Goal: Task Accomplishment & Management: Manage account settings

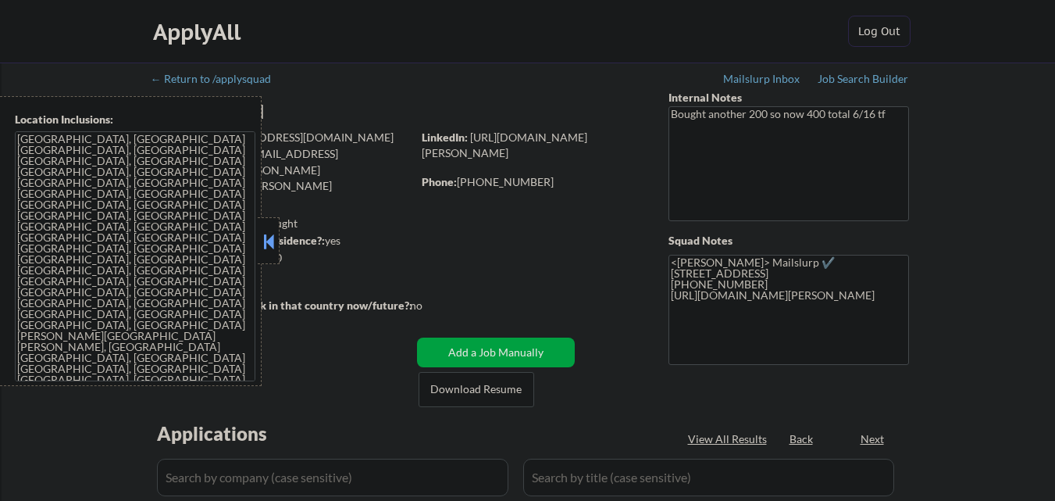
select select ""pending""
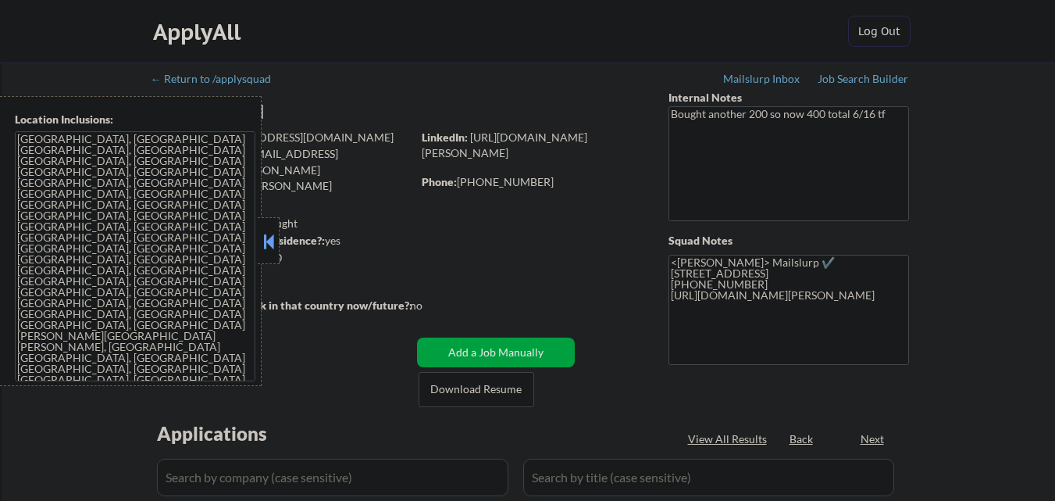
select select ""pending""
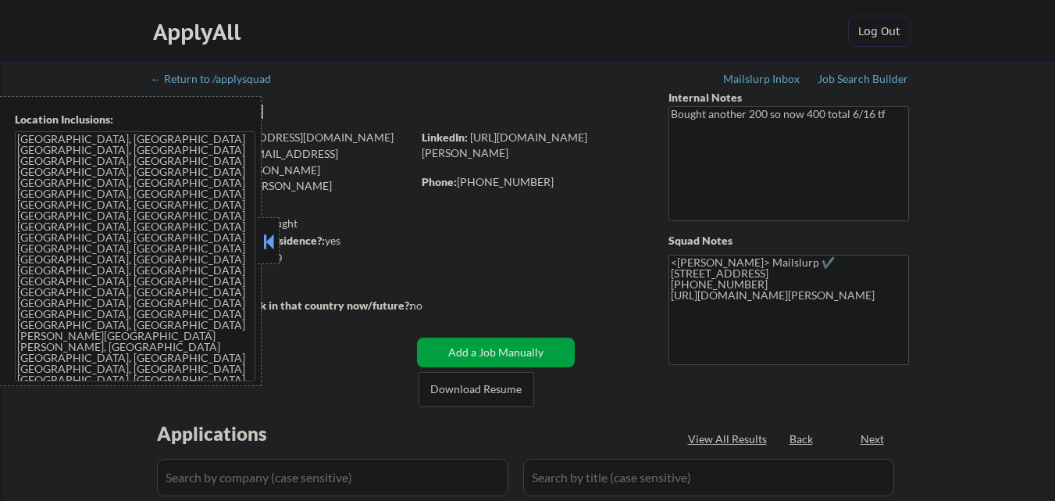
select select ""pending""
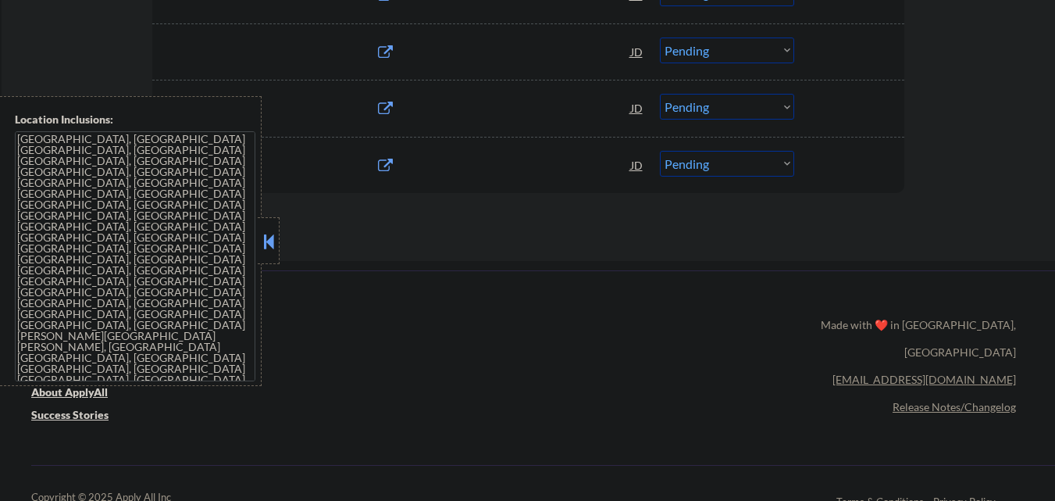
scroll to position [1172, 0]
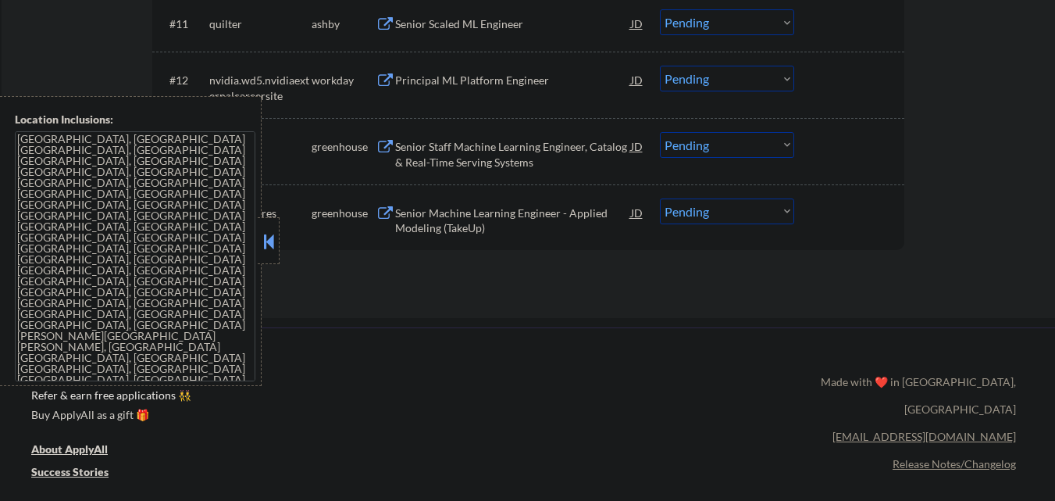
click at [262, 241] on button at bounding box center [268, 241] width 17 height 23
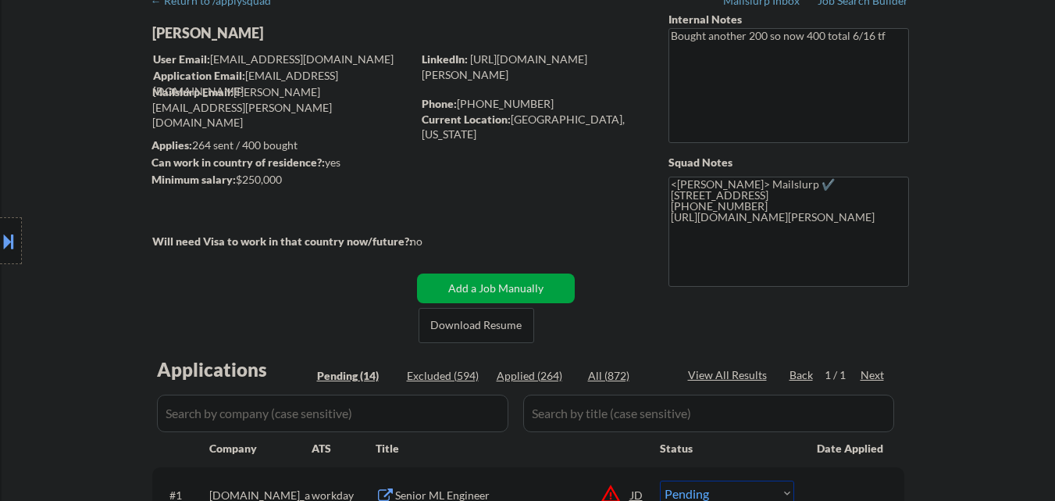
scroll to position [0, 0]
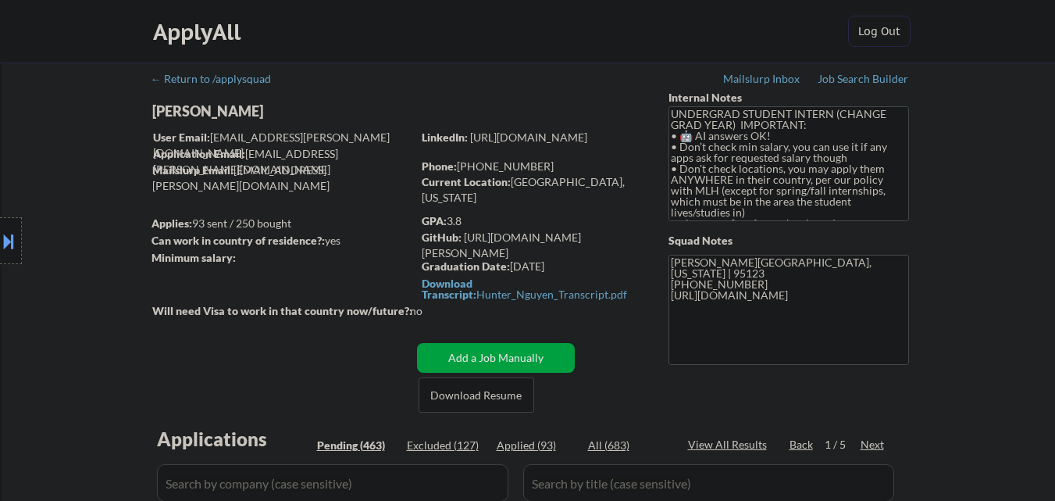
select select ""pending""
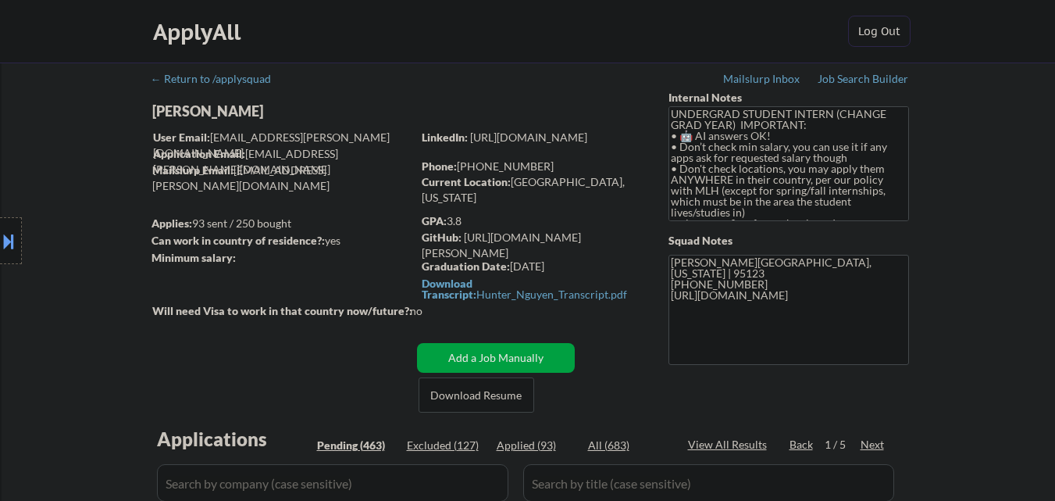
select select ""pending""
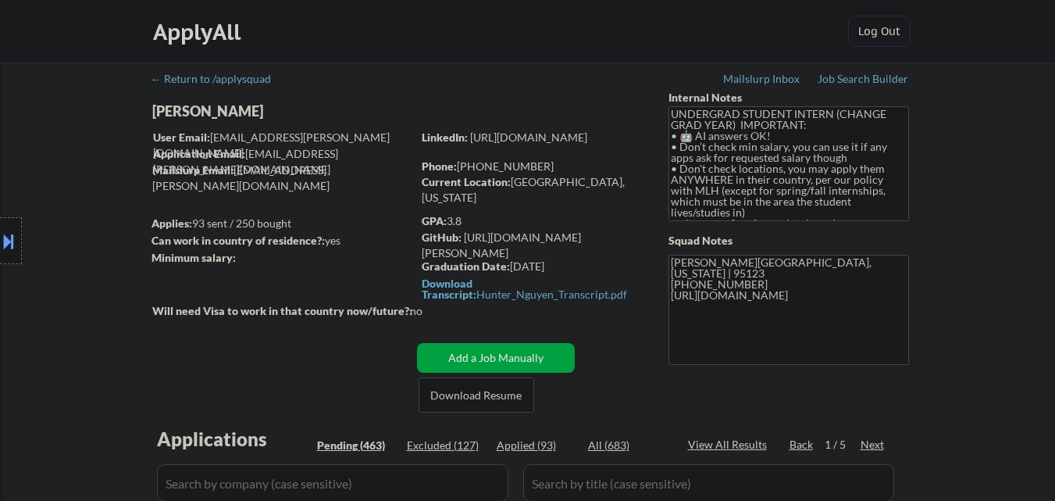
select select ""pending""
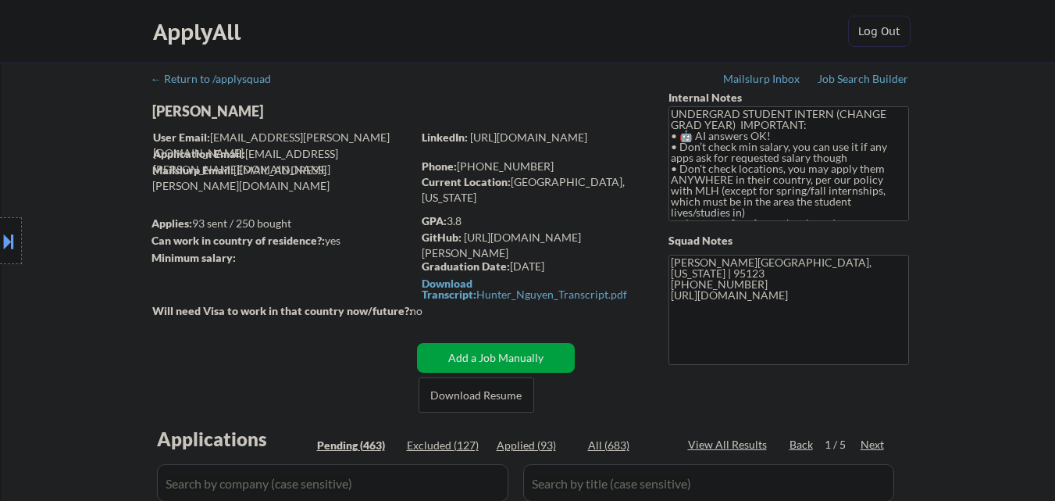
select select ""pending""
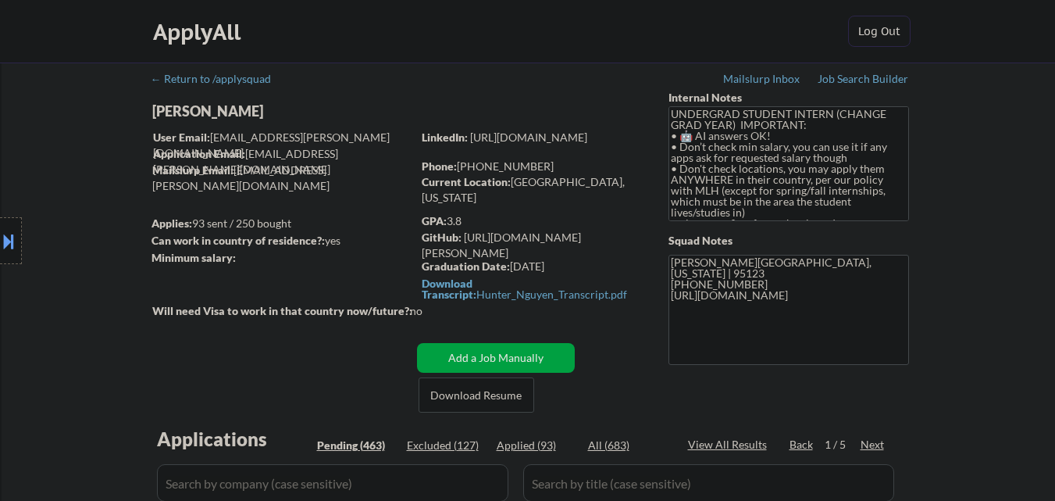
select select ""pending""
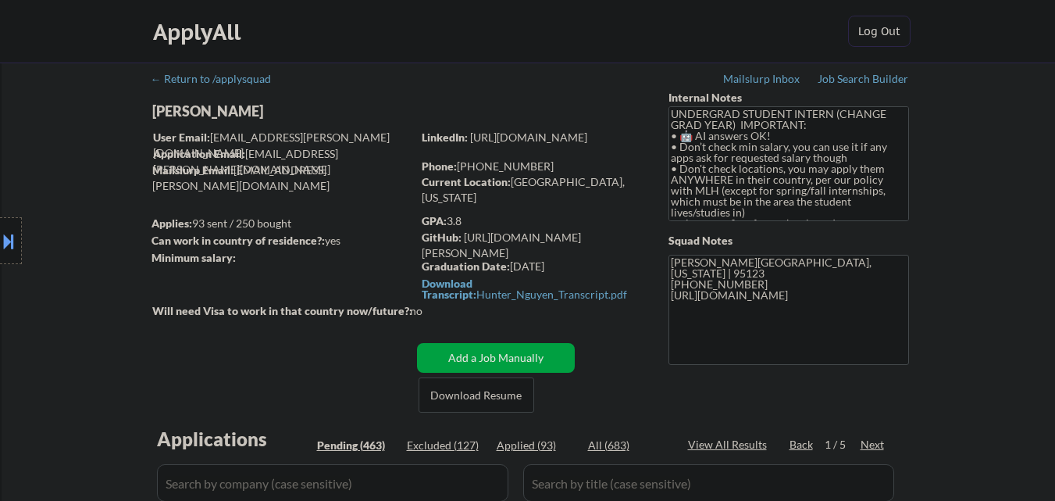
select select ""pending""
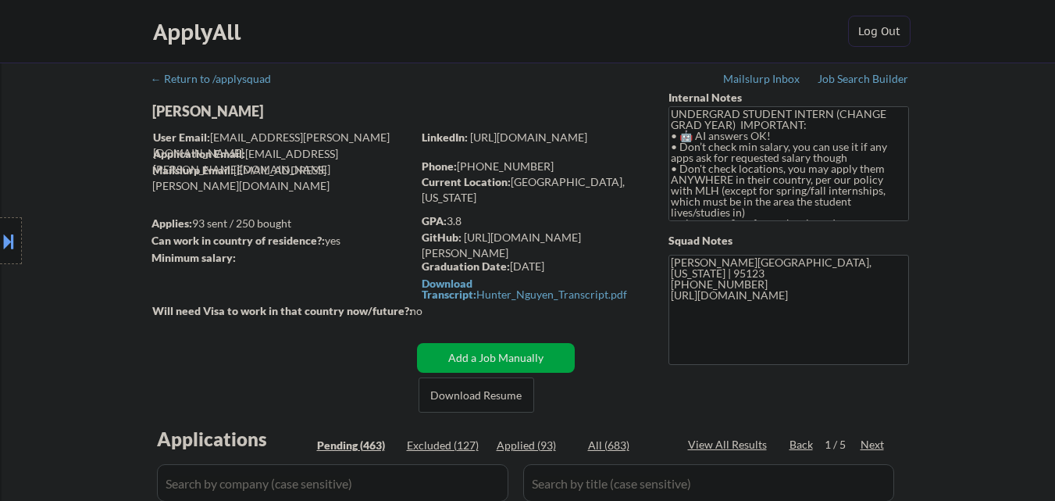
select select ""pending""
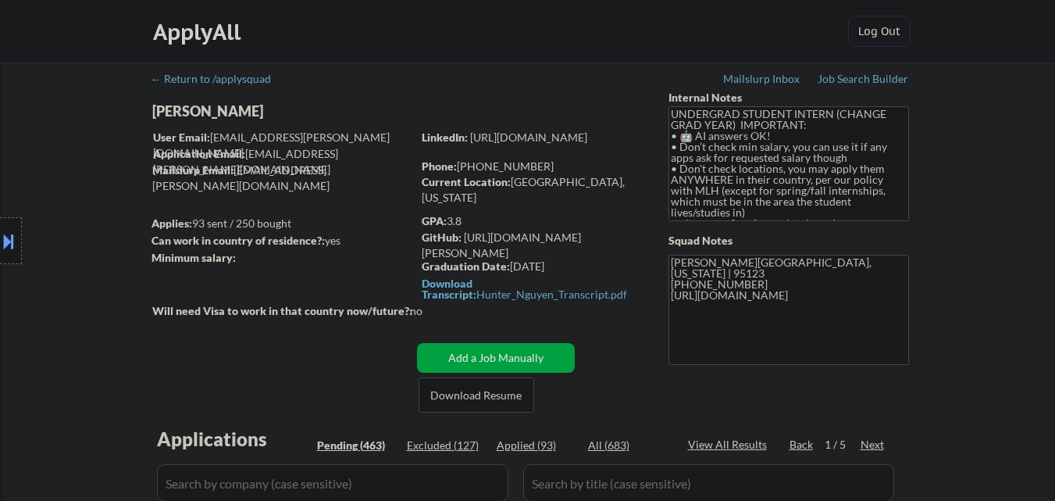
select select ""pending""
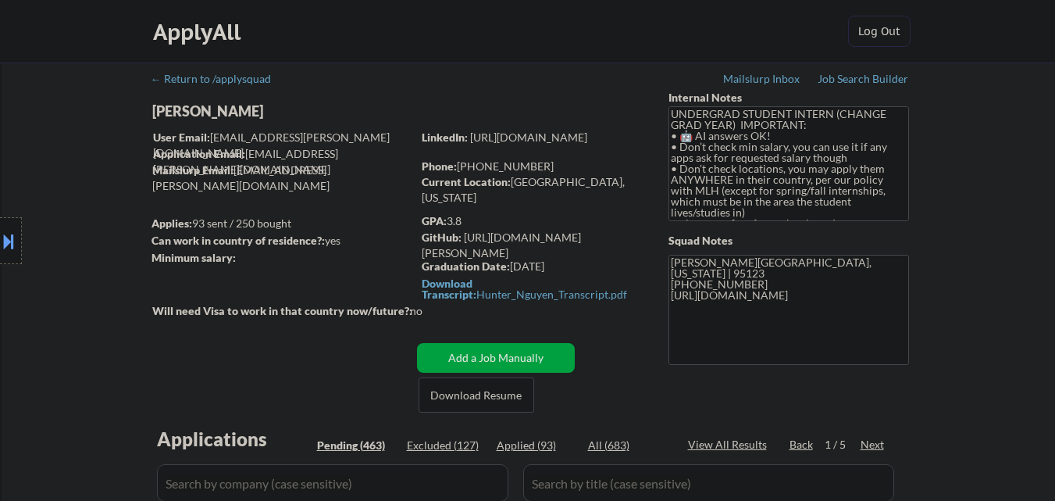
select select ""pending""
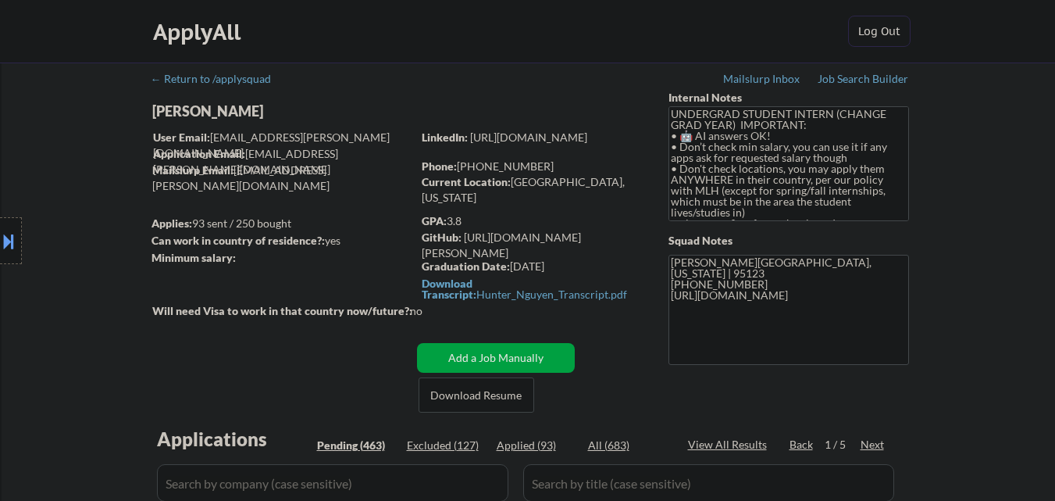
select select ""pending""
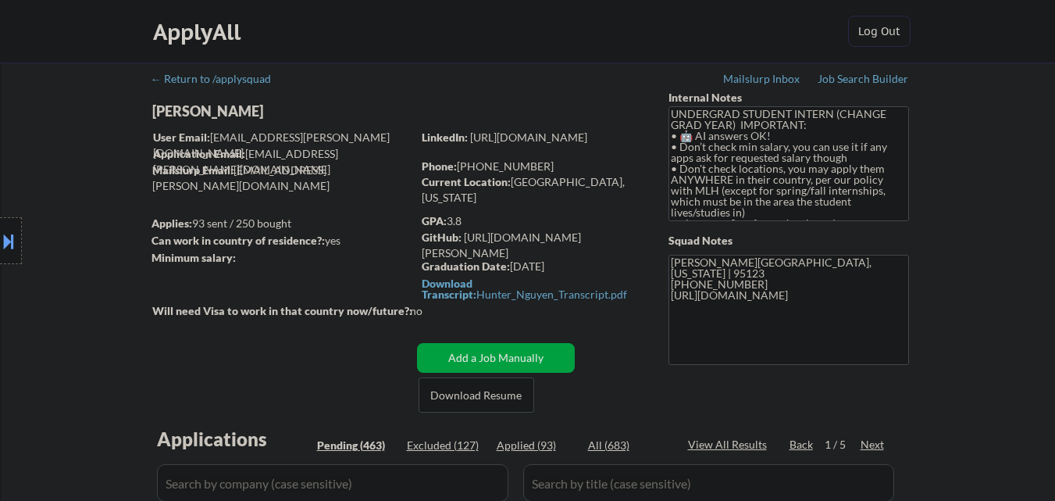
select select ""pending""
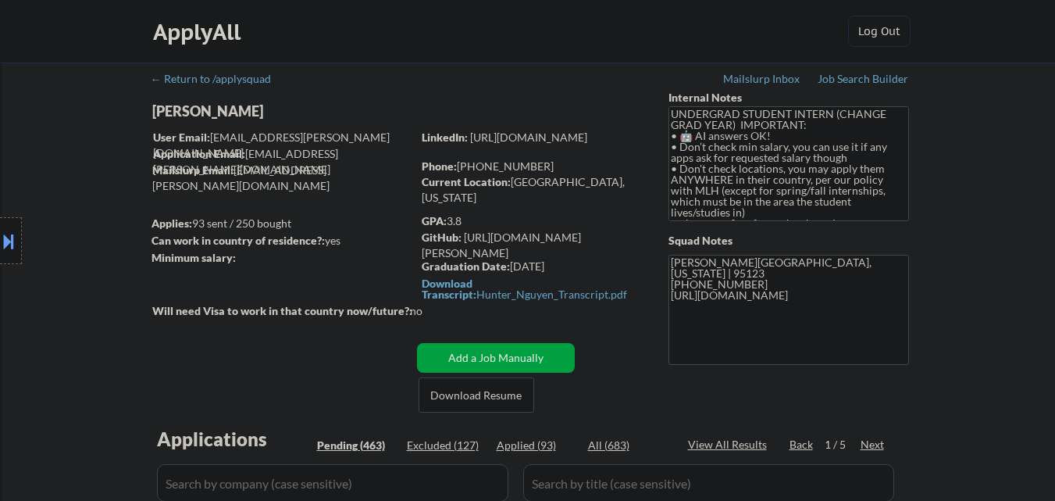
select select ""pending""
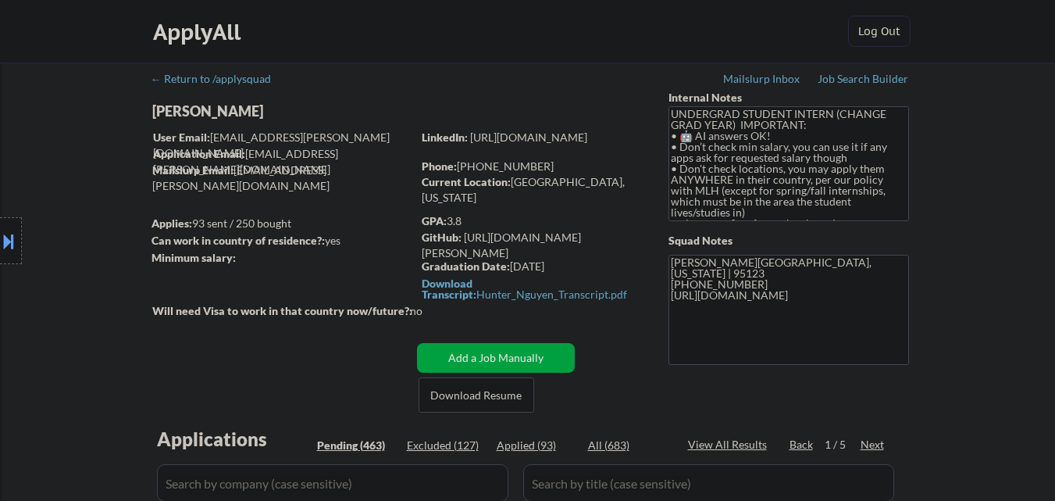
select select ""pending""
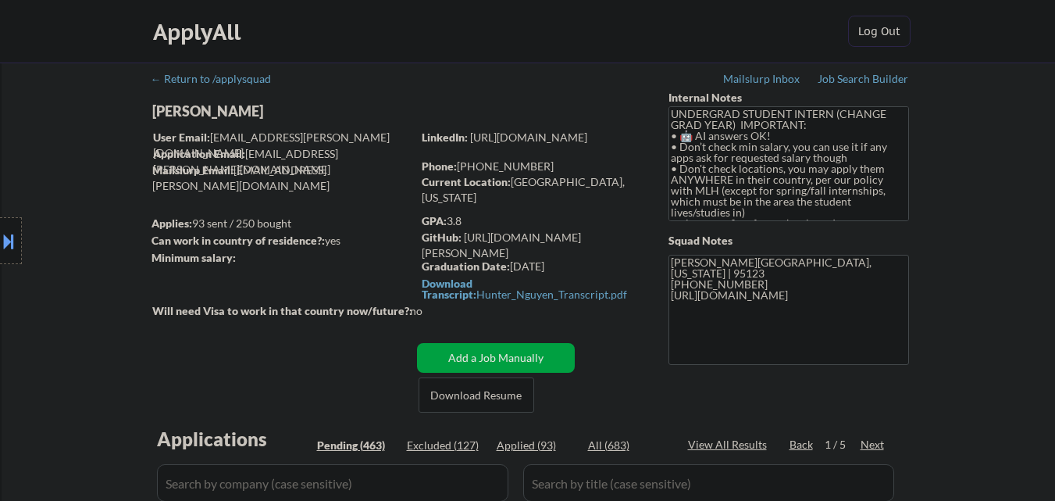
select select ""pending""
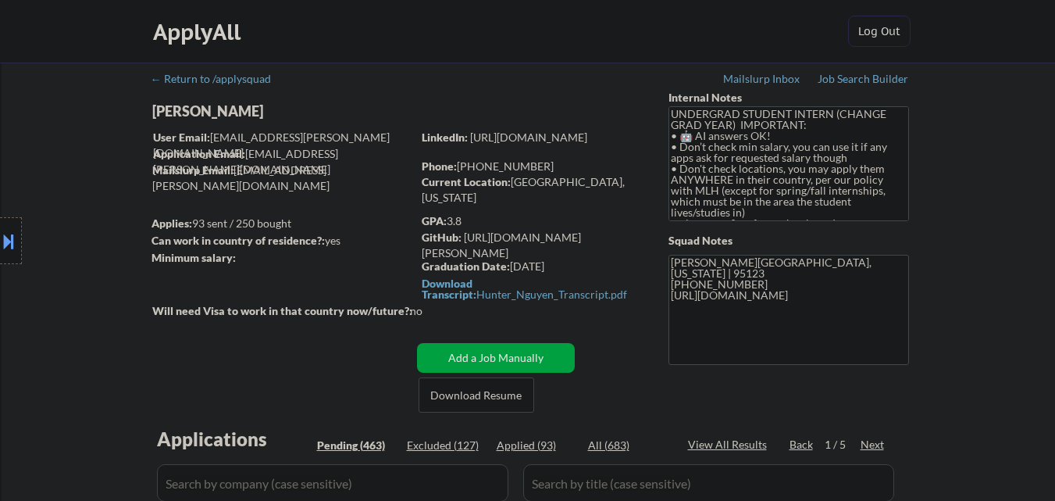
select select ""pending""
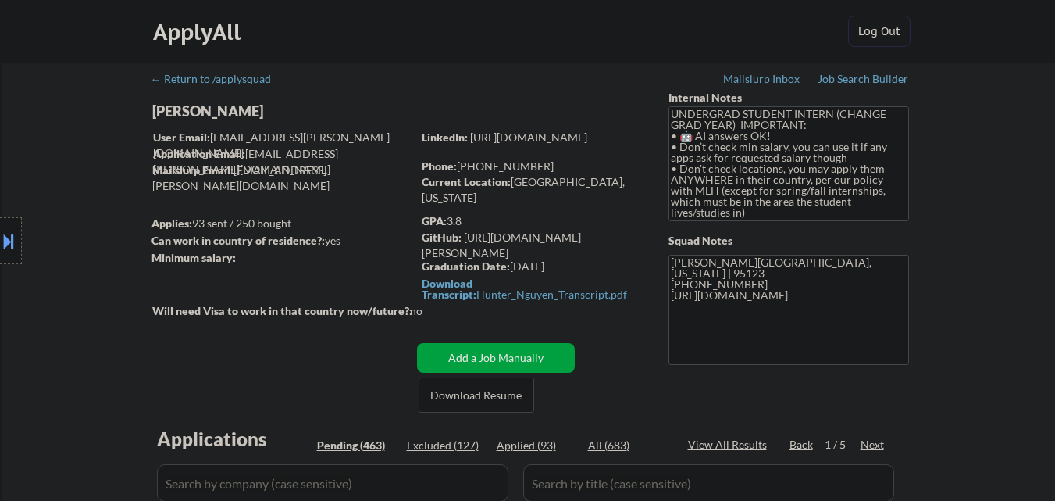
select select ""pending""
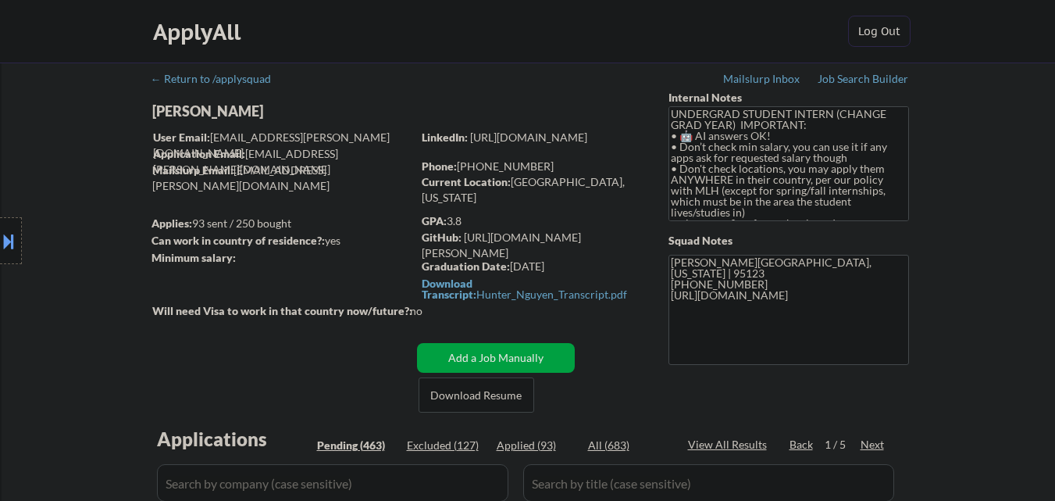
select select ""pending""
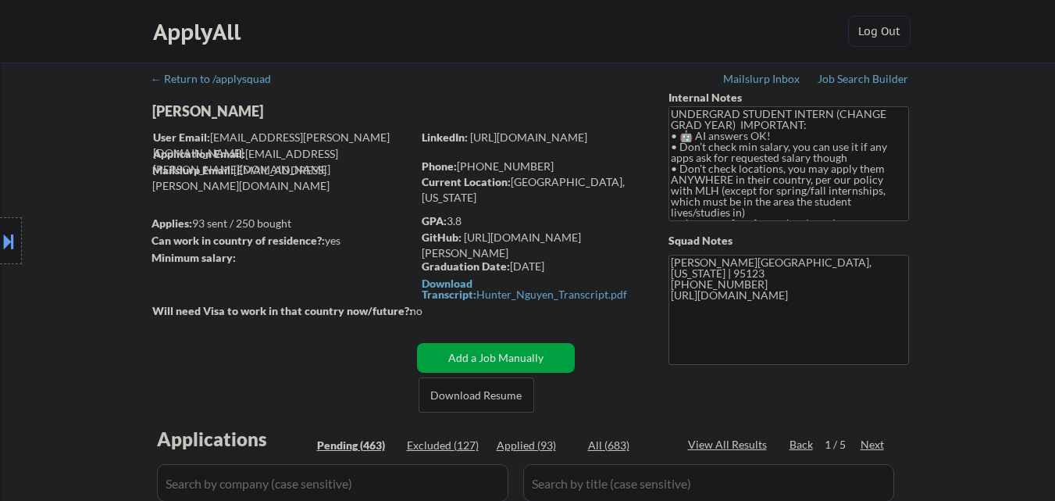
select select ""pending""
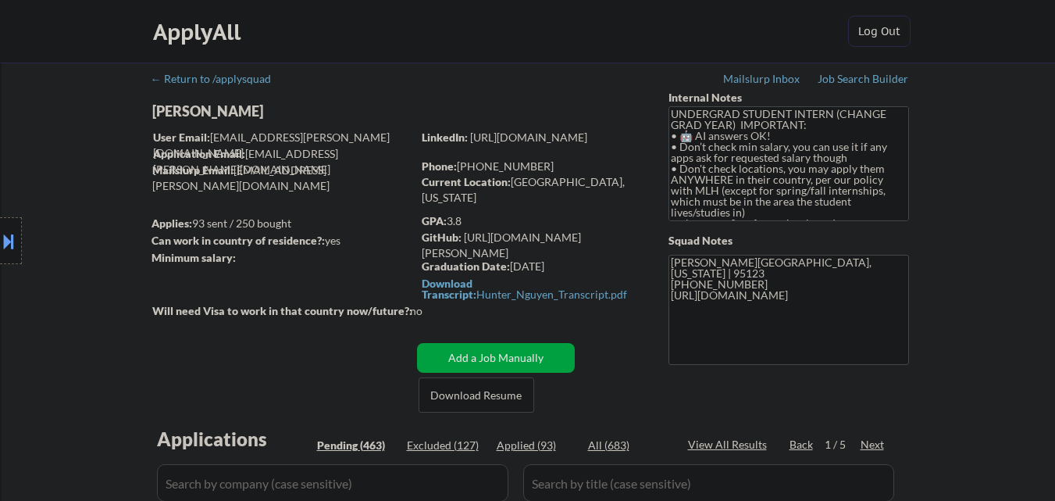
select select ""pending""
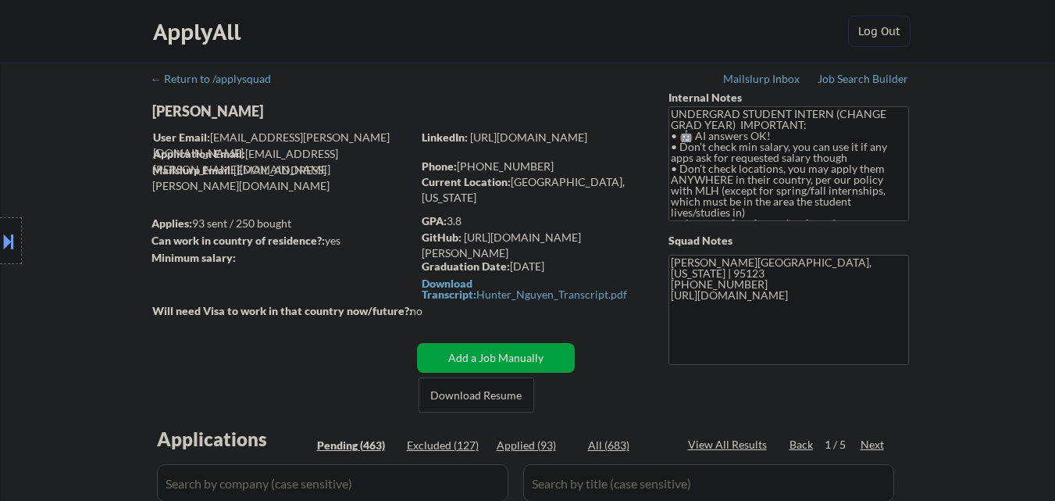
select select ""pending""
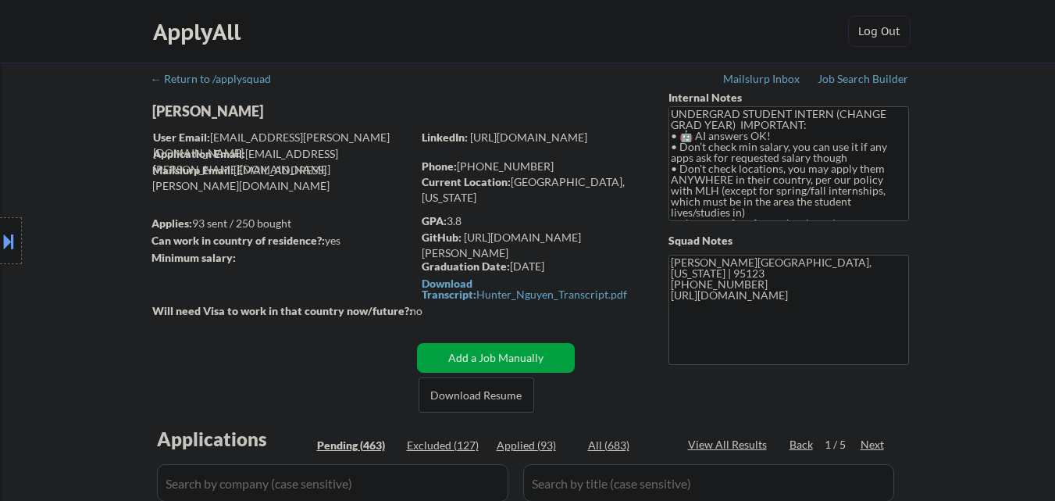
click at [230, 108] on div "Location Inclusions: country:[GEOGRAPHIC_DATA]" at bounding box center [140, 241] width 280 height 290
click at [237, 113] on div "Location Inclusions: country:[GEOGRAPHIC_DATA]" at bounding box center [140, 241] width 280 height 290
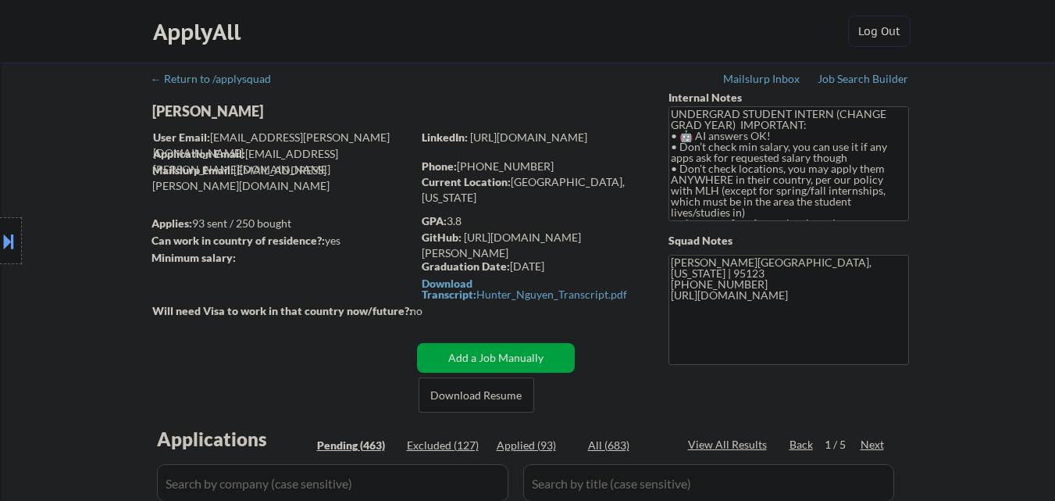
click at [237, 113] on div "Location Inclusions: country:[GEOGRAPHIC_DATA]" at bounding box center [140, 241] width 280 height 290
click at [238, 113] on div "Location Inclusions: country:[GEOGRAPHIC_DATA]" at bounding box center [140, 241] width 280 height 290
click at [248, 112] on div "Location Inclusions: country:[GEOGRAPHIC_DATA]" at bounding box center [140, 241] width 280 height 290
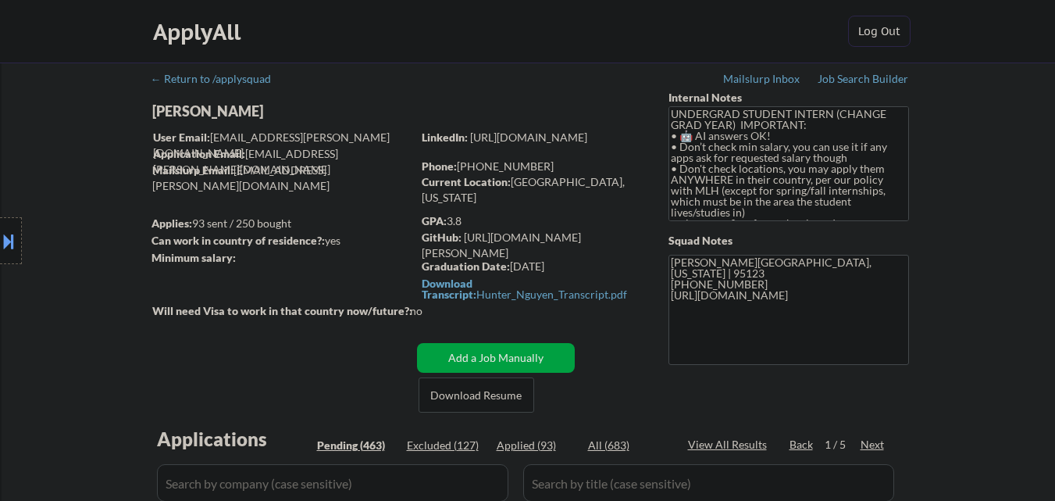
click at [248, 112] on div "Location Inclusions: country:[GEOGRAPHIC_DATA]" at bounding box center [140, 241] width 280 height 290
click at [238, 112] on div "Location Inclusions: country:[GEOGRAPHIC_DATA]" at bounding box center [140, 241] width 280 height 290
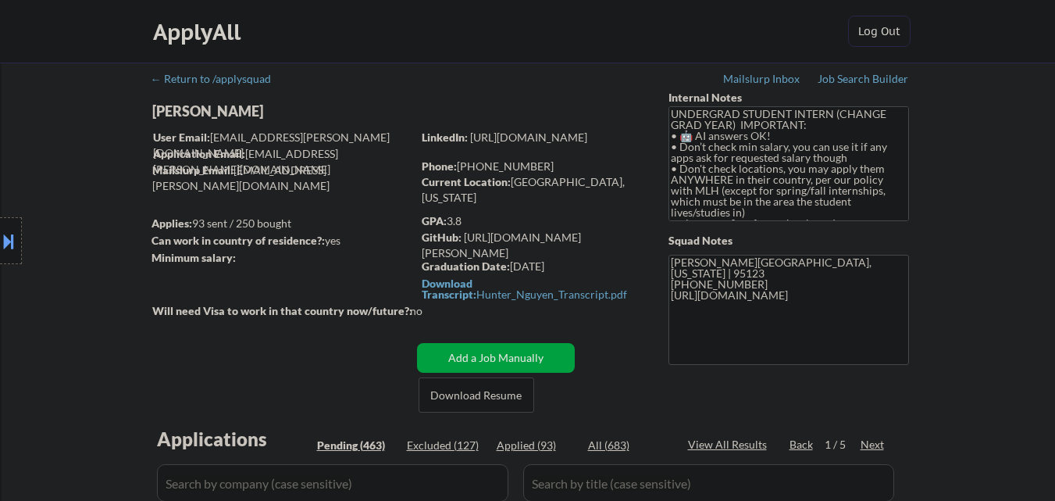
click at [238, 112] on div "Location Inclusions: country:[GEOGRAPHIC_DATA]" at bounding box center [140, 241] width 280 height 290
click at [249, 112] on div "Location Inclusions: country:[GEOGRAPHIC_DATA]" at bounding box center [140, 241] width 280 height 290
click at [265, 112] on div "Location Inclusions: country:[GEOGRAPHIC_DATA]" at bounding box center [140, 241] width 280 height 290
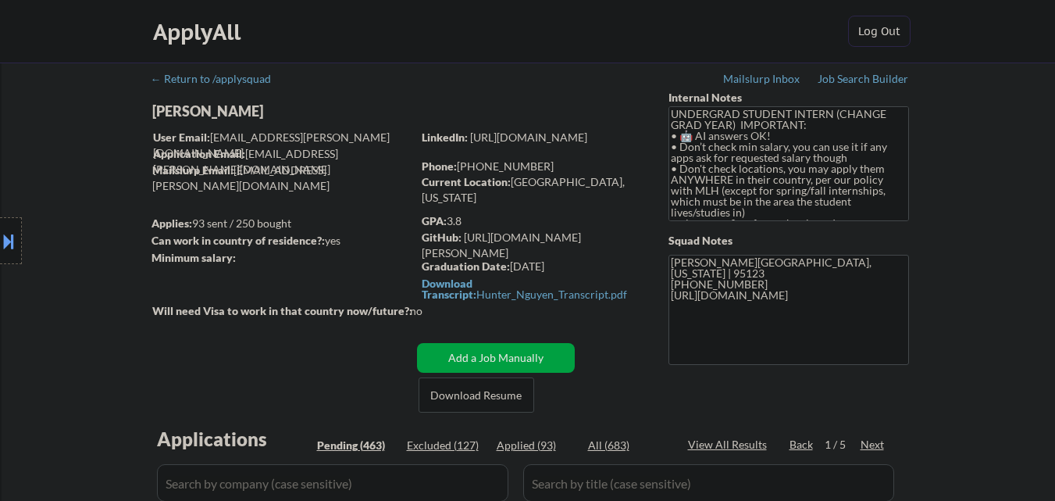
click at [265, 112] on div "Location Inclusions: country:[GEOGRAPHIC_DATA]" at bounding box center [140, 241] width 280 height 290
click at [229, 113] on div "Location Inclusions: country:[GEOGRAPHIC_DATA]" at bounding box center [140, 241] width 280 height 290
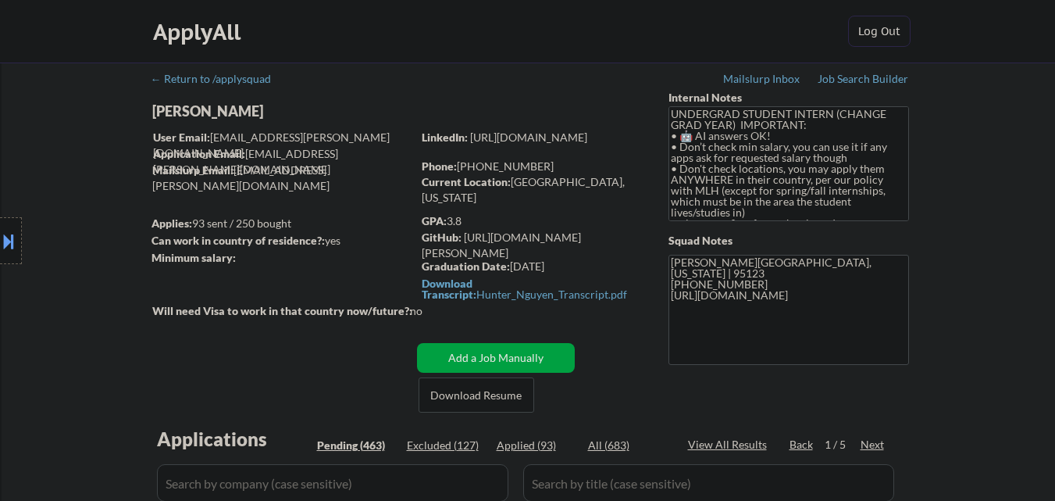
click at [237, 114] on div "Location Inclusions: country:[GEOGRAPHIC_DATA]" at bounding box center [140, 241] width 280 height 290
click at [238, 113] on div "Location Inclusions: country:[GEOGRAPHIC_DATA]" at bounding box center [140, 241] width 280 height 290
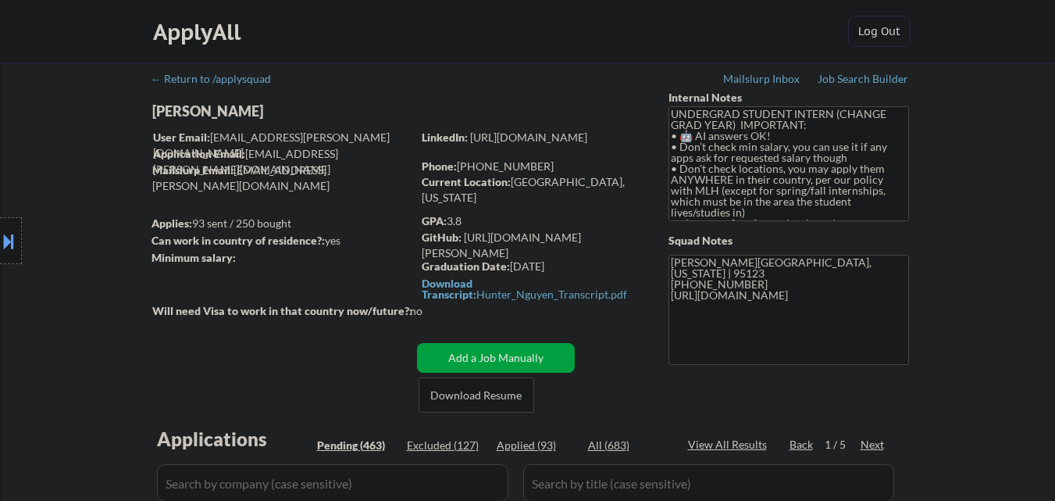
click at [220, 110] on div "Location Inclusions: country:[GEOGRAPHIC_DATA]" at bounding box center [140, 241] width 280 height 290
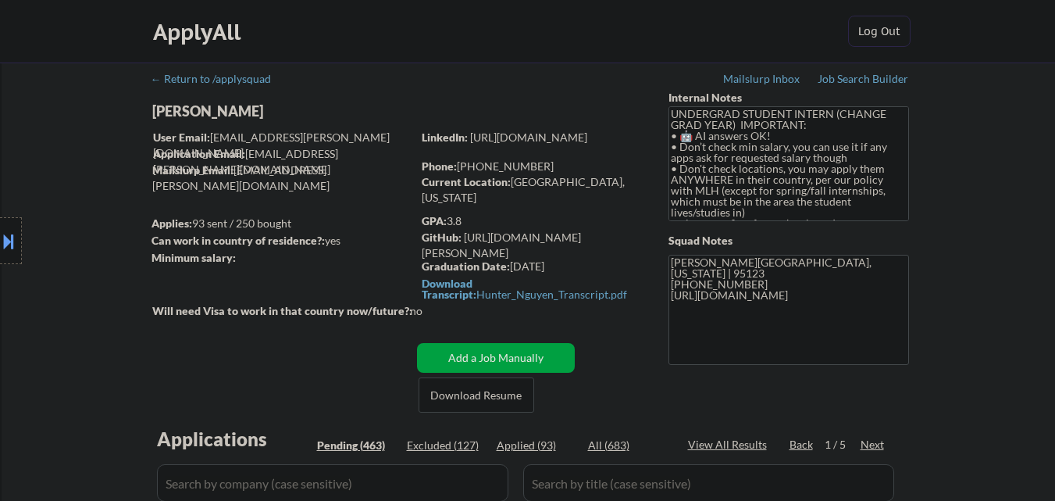
click at [220, 110] on div "Location Inclusions: country:[GEOGRAPHIC_DATA]" at bounding box center [140, 241] width 280 height 290
drag, startPoint x: 220, startPoint y: 110, endPoint x: 205, endPoint y: 112, distance: 14.1
click at [219, 110] on div "Location Inclusions: country:[GEOGRAPHIC_DATA]" at bounding box center [140, 241] width 280 height 290
click at [166, 111] on div "Location Inclusions: country:[GEOGRAPHIC_DATA]" at bounding box center [140, 241] width 280 height 290
click at [155, 109] on div "Location Inclusions: country:[GEOGRAPHIC_DATA]" at bounding box center [140, 241] width 280 height 290
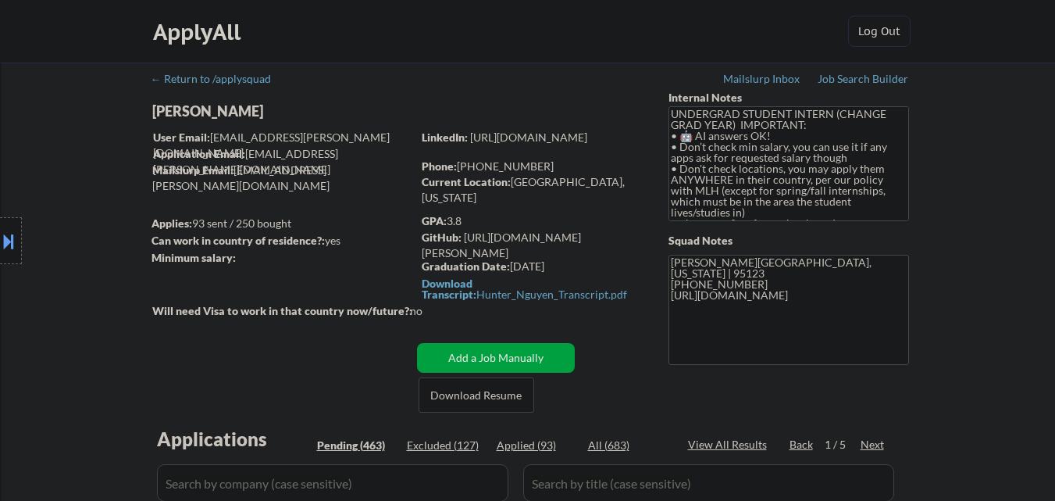
click at [157, 109] on div "Location Inclusions: country:[GEOGRAPHIC_DATA]" at bounding box center [140, 241] width 280 height 290
click at [158, 109] on div "Location Inclusions: country:[GEOGRAPHIC_DATA]" at bounding box center [140, 241] width 280 height 290
click at [163, 109] on div "Location Inclusions: country:[GEOGRAPHIC_DATA]" at bounding box center [140, 241] width 280 height 290
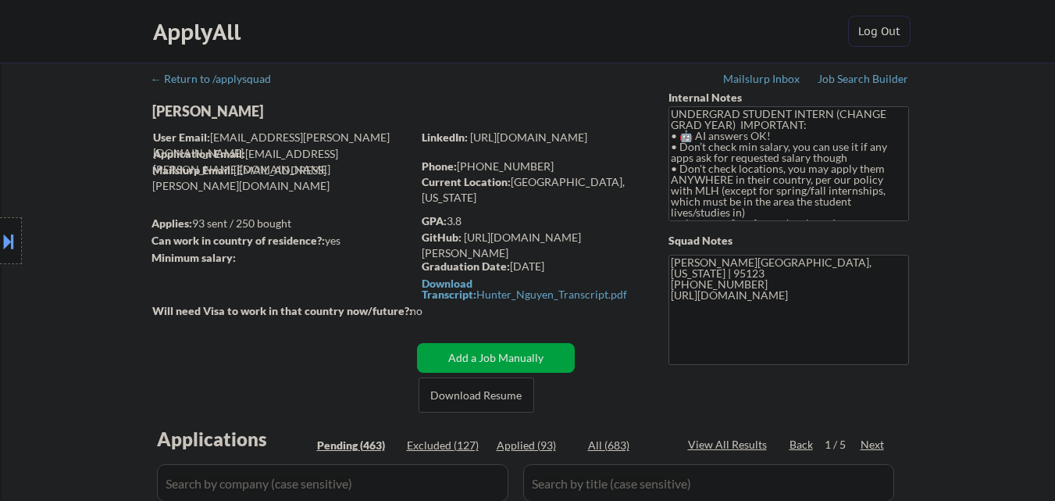
click at [163, 109] on div "Location Inclusions: country:[GEOGRAPHIC_DATA]" at bounding box center [140, 241] width 280 height 290
drag, startPoint x: 163, startPoint y: 109, endPoint x: 186, endPoint y: 109, distance: 23.4
click at [164, 109] on div "Location Inclusions: country:[GEOGRAPHIC_DATA]" at bounding box center [140, 241] width 280 height 290
click at [197, 108] on div "Location Inclusions: country:[GEOGRAPHIC_DATA]" at bounding box center [140, 241] width 280 height 290
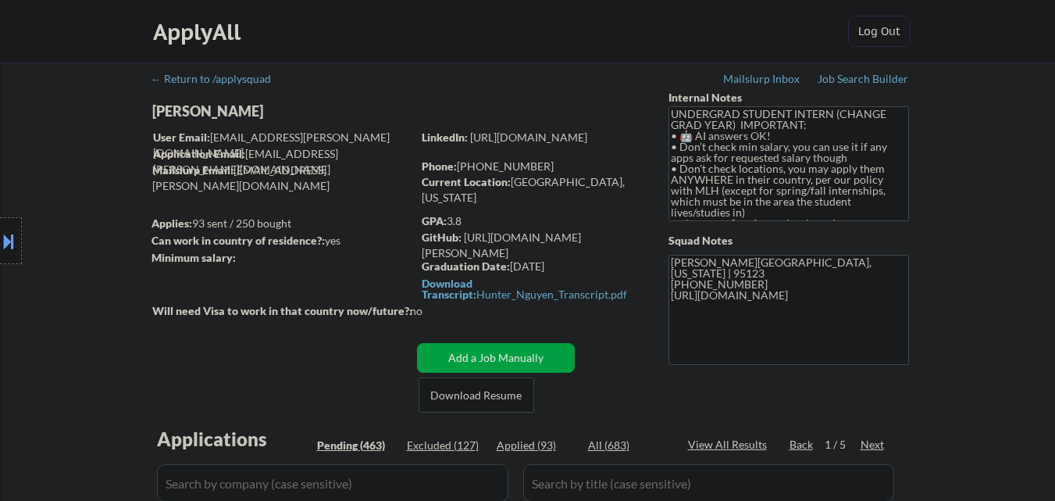
click at [197, 108] on div "Location Inclusions: country:[GEOGRAPHIC_DATA]" at bounding box center [140, 241] width 280 height 290
click at [249, 111] on div "Location Inclusions: country:[GEOGRAPHIC_DATA]" at bounding box center [140, 241] width 280 height 290
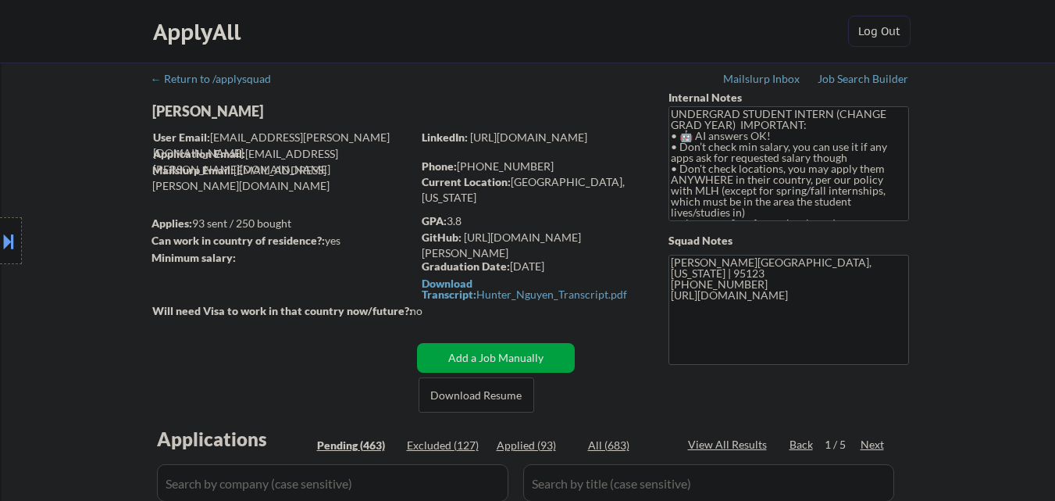
click at [192, 111] on div "Location Inclusions: country:[GEOGRAPHIC_DATA]" at bounding box center [140, 241] width 280 height 290
click at [193, 111] on div "Location Inclusions: country:[GEOGRAPHIC_DATA]" at bounding box center [140, 241] width 280 height 290
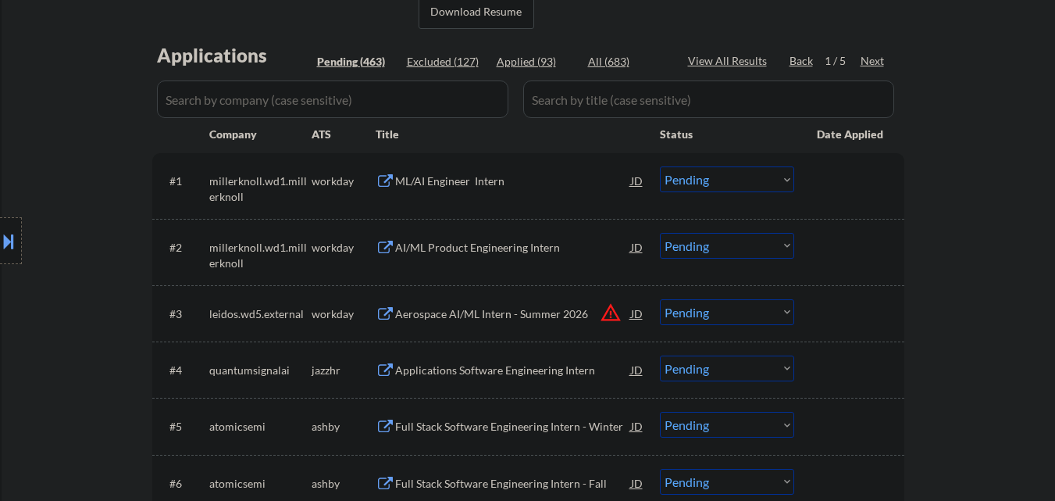
scroll to position [391, 0]
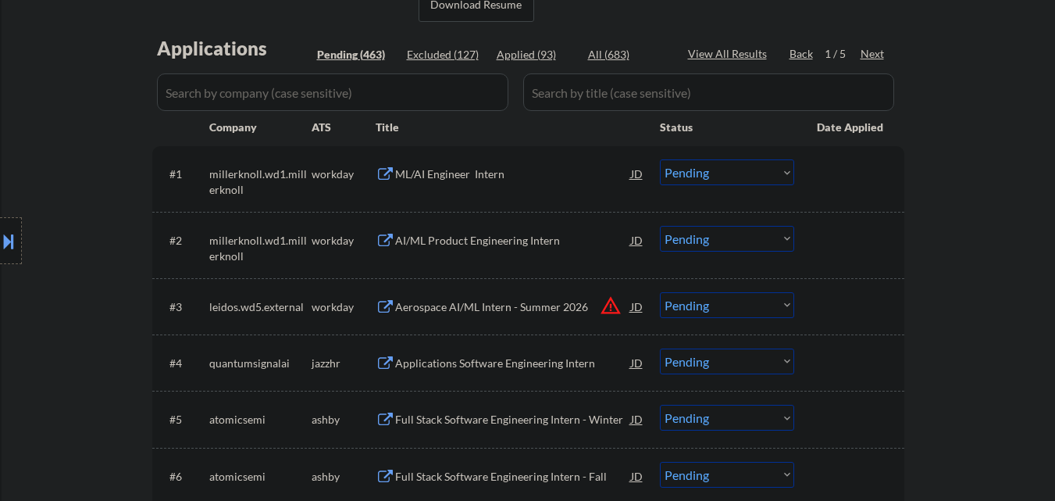
click at [450, 177] on div "ML/AI Engineer Intern" at bounding box center [513, 174] width 236 height 16
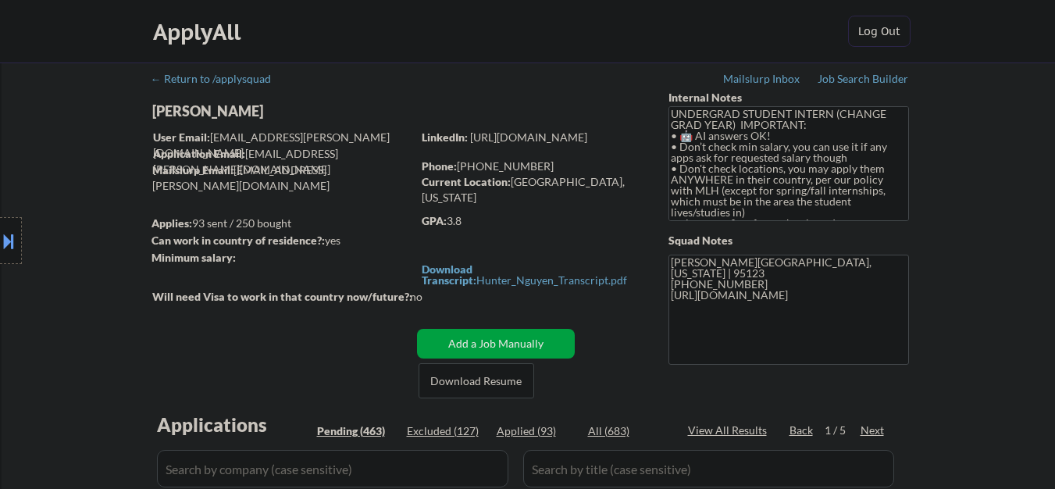
select select ""pending""
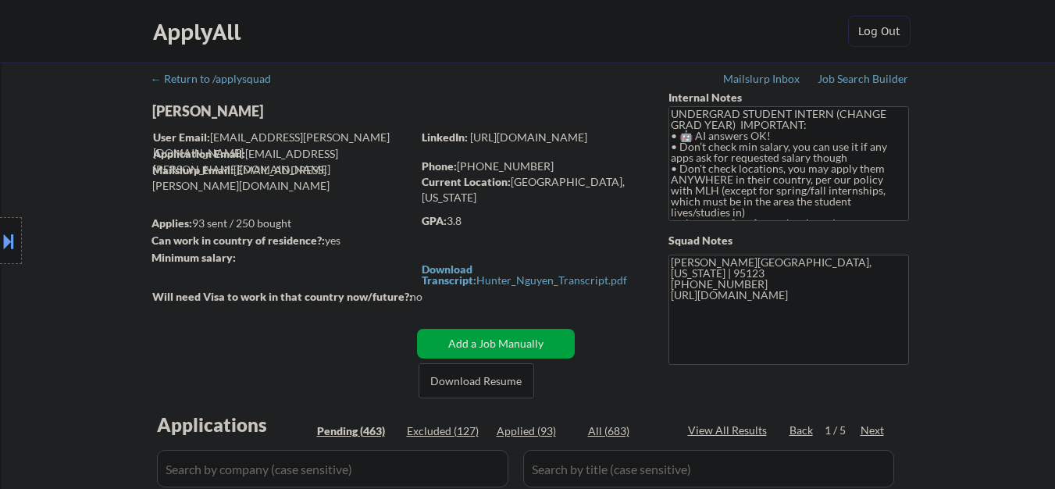
select select ""pending""
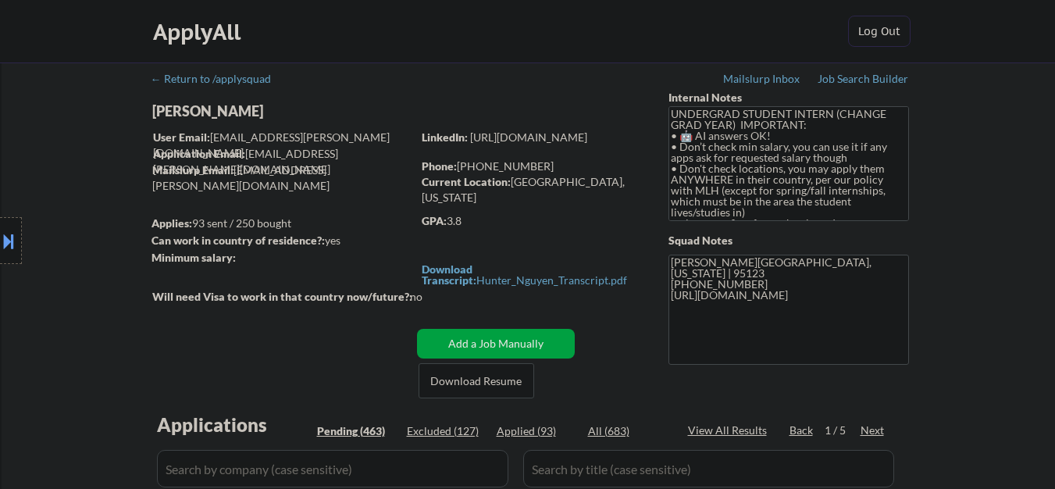
select select ""pending""
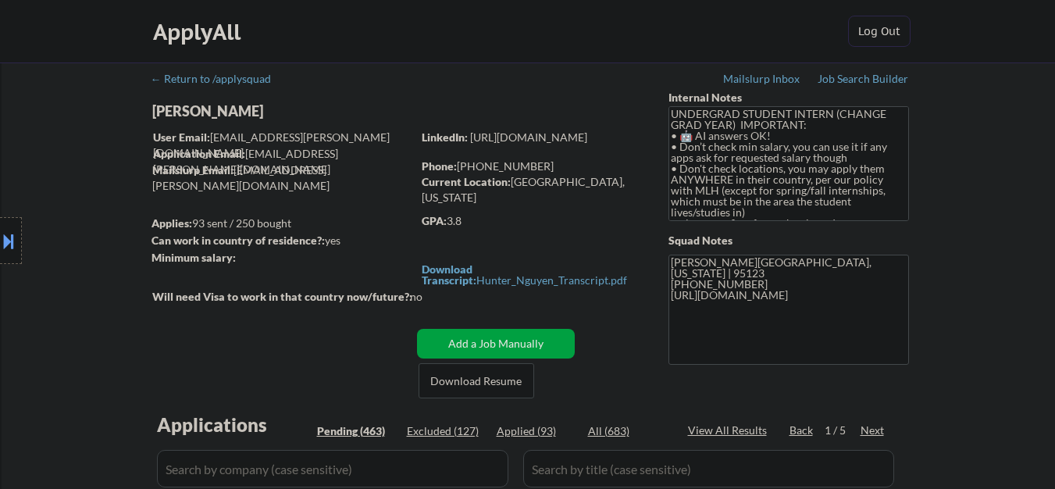
select select ""pending""
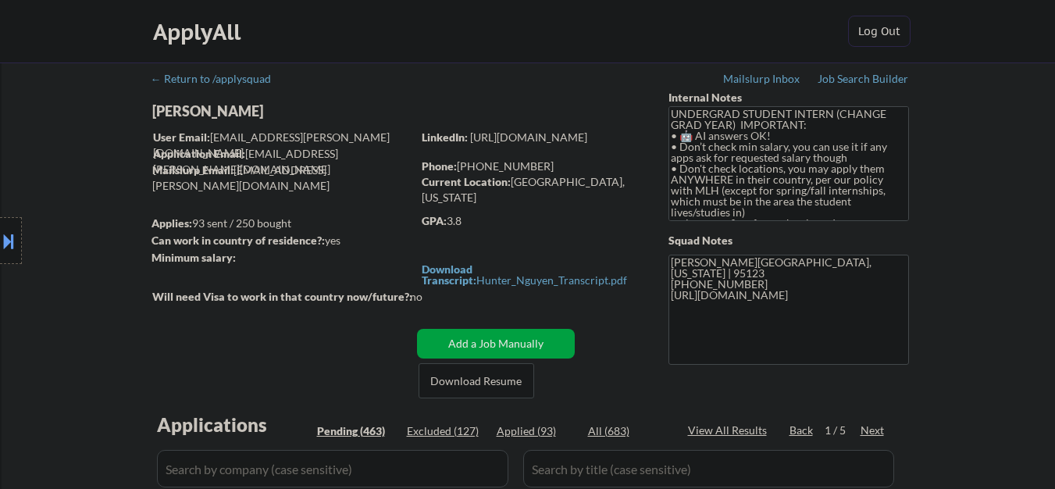
select select ""pending""
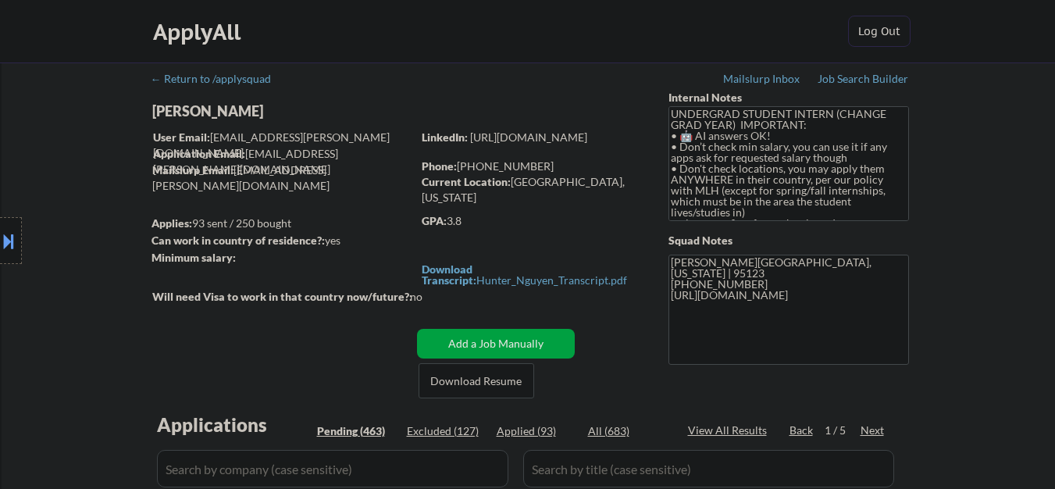
select select ""pending""
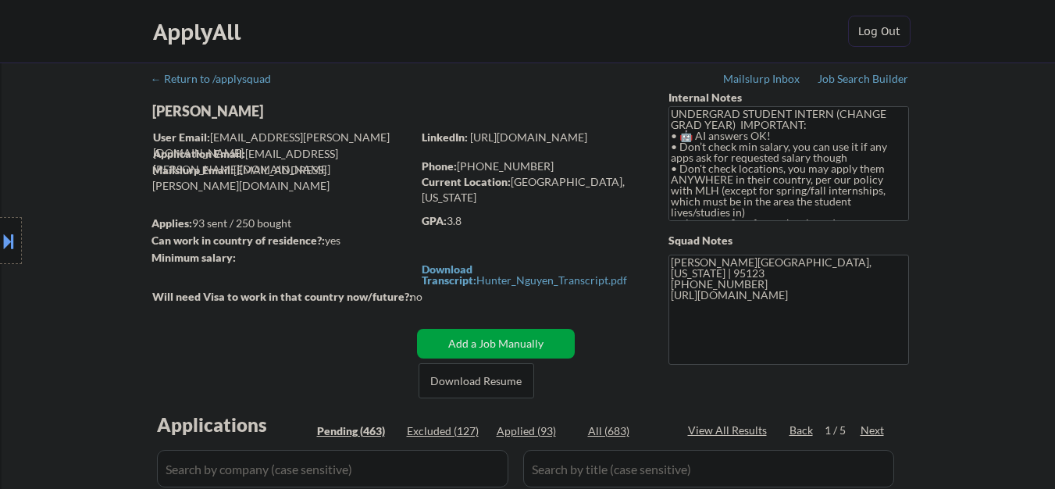
select select ""pending""
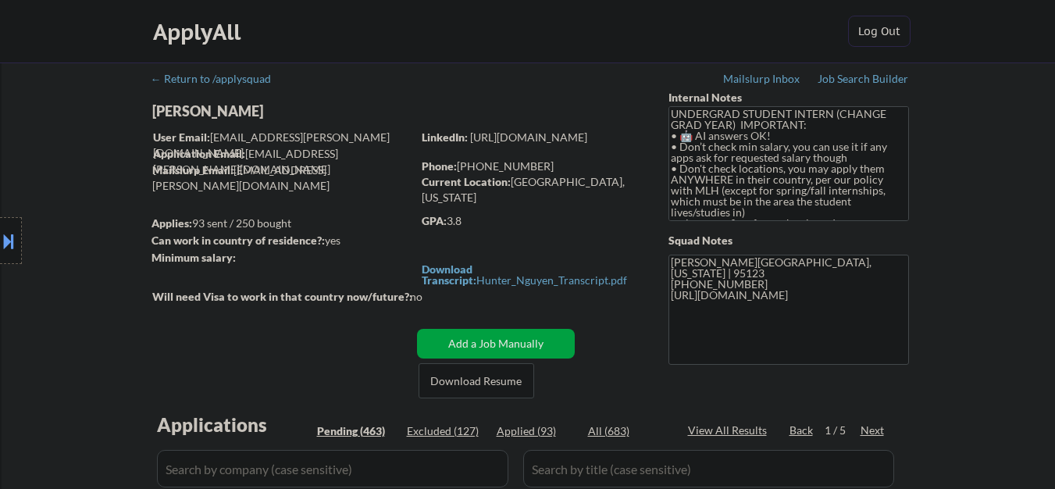
select select ""pending""
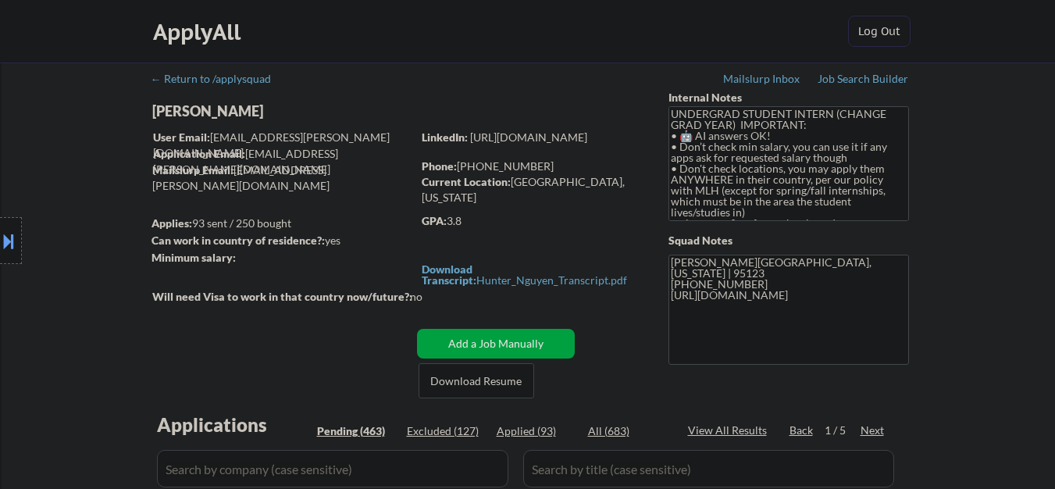
select select ""pending""
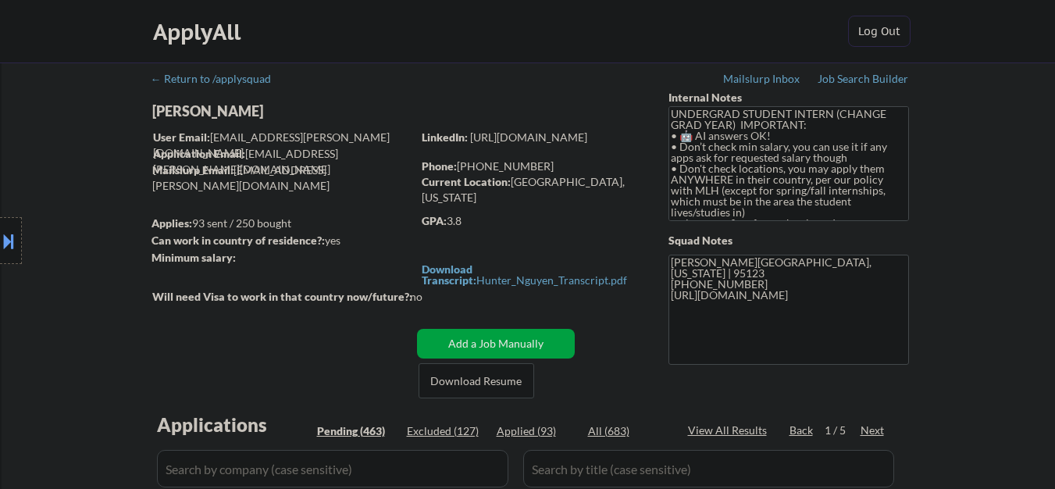
select select ""pending""
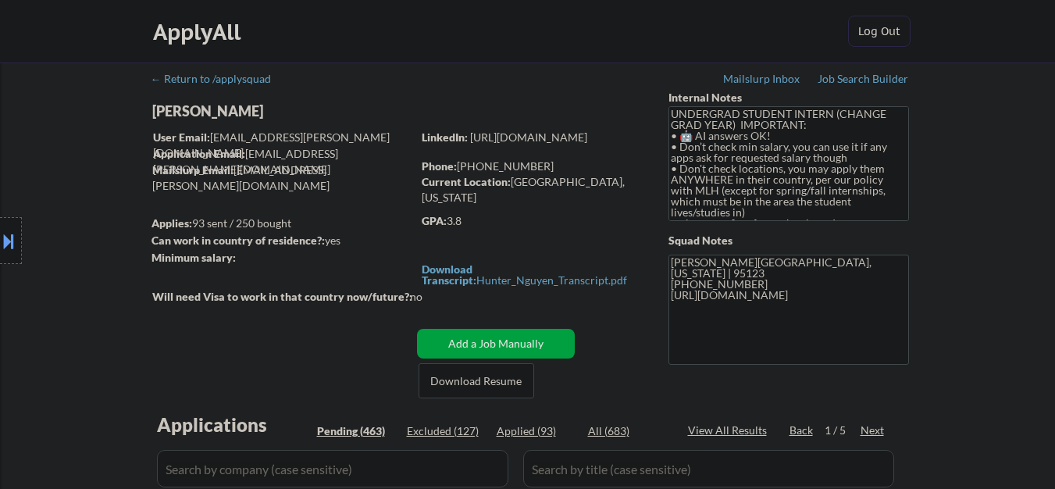
select select ""pending""
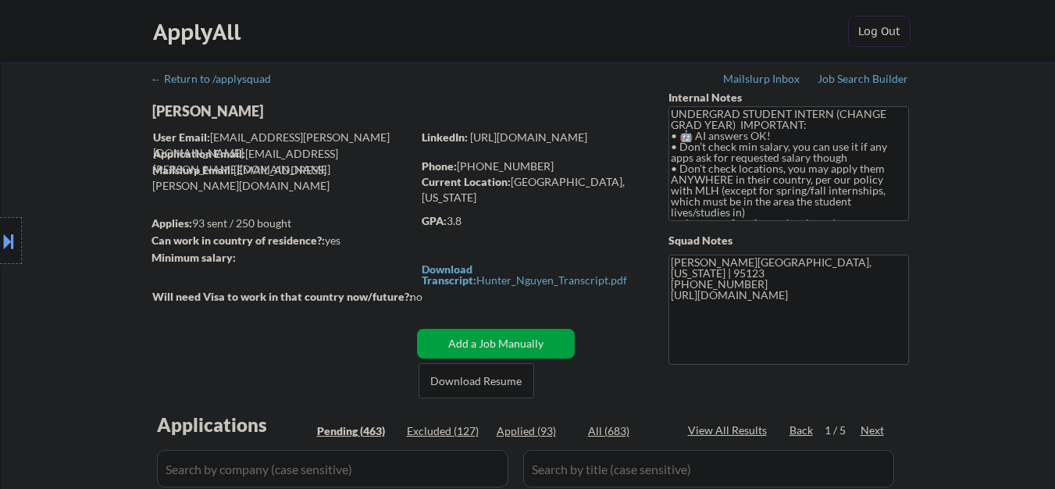
select select ""pending""
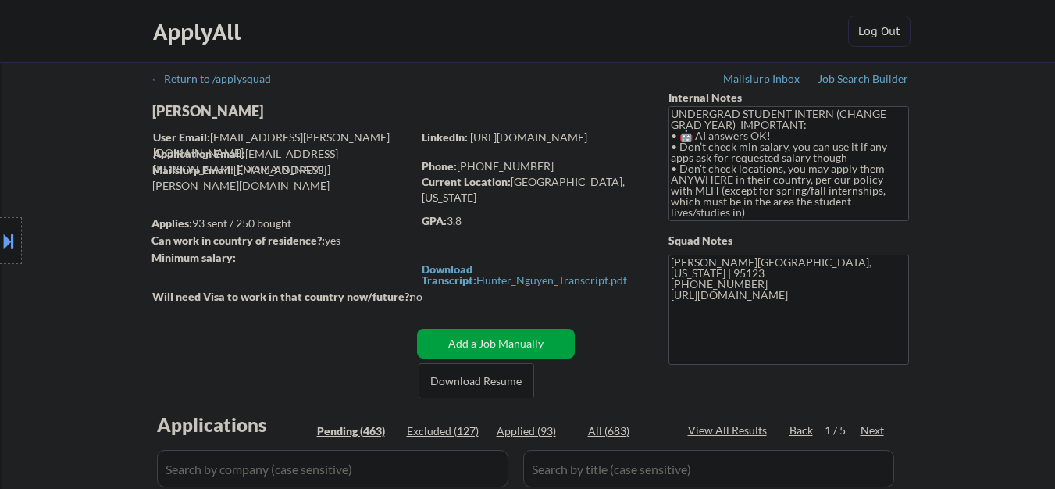
select select ""pending""
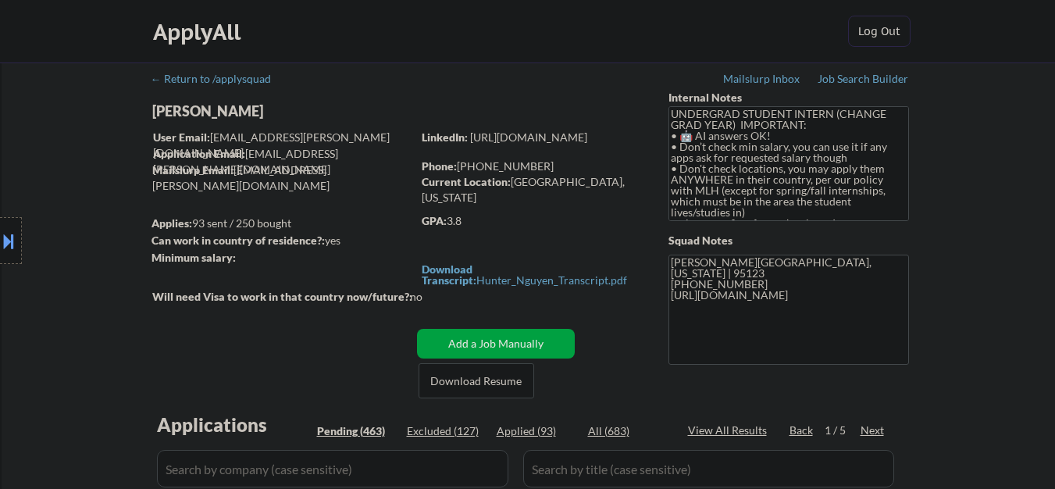
select select ""pending""
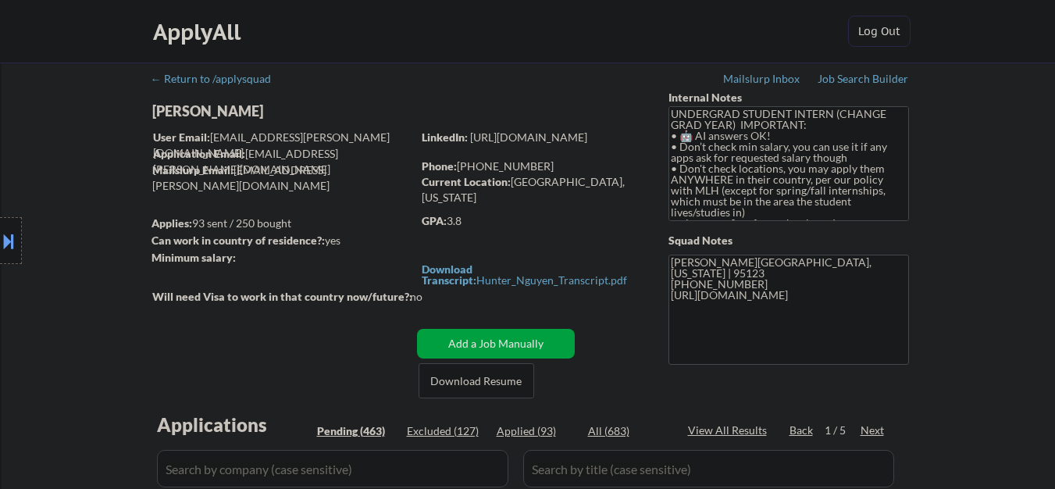
select select ""pending""
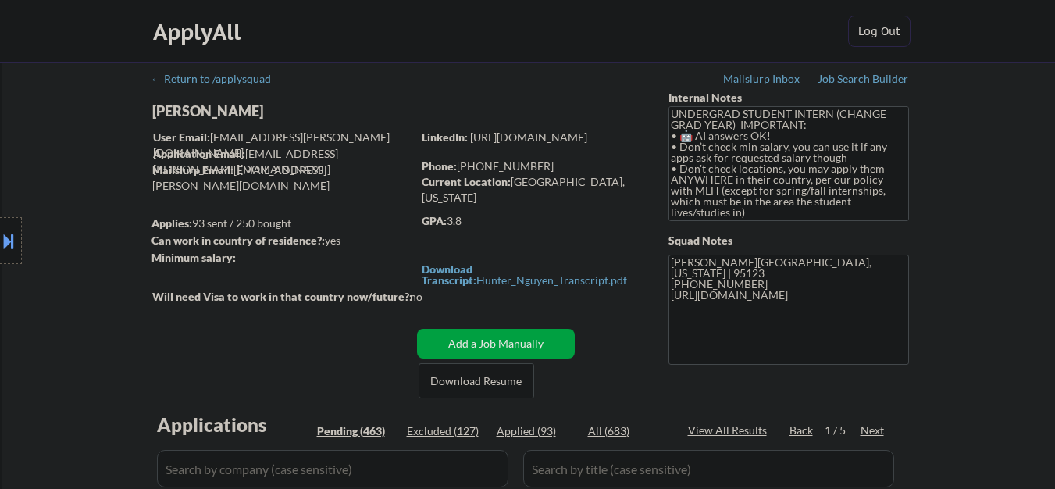
select select ""pending""
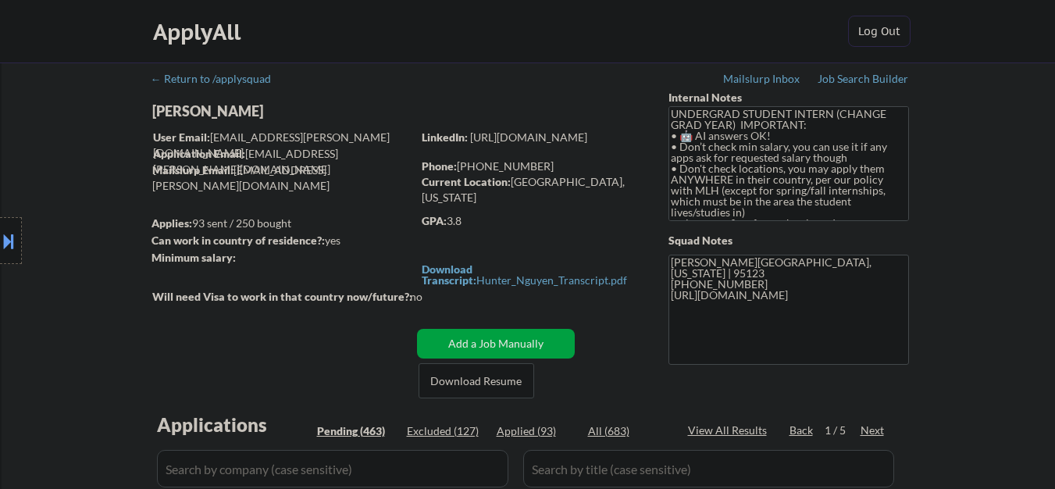
select select ""pending""
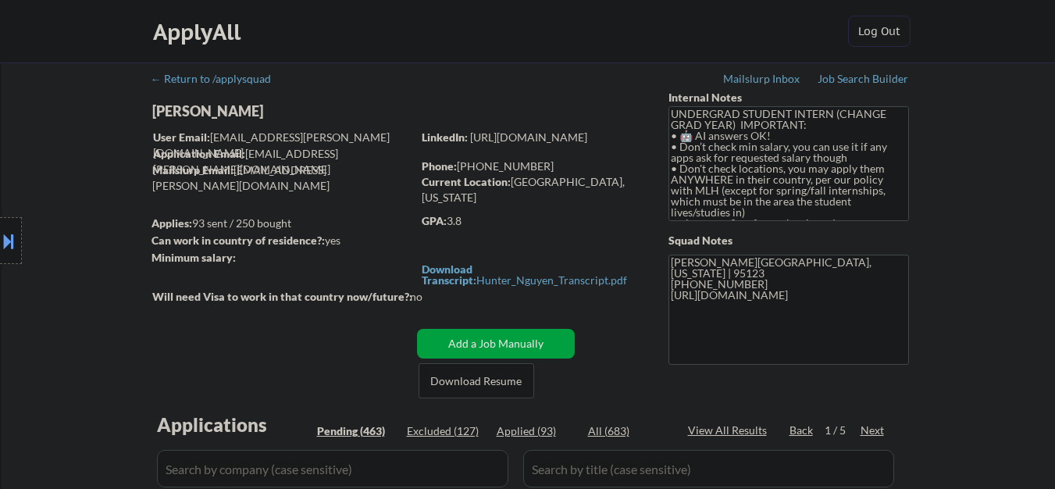
select select ""pending""
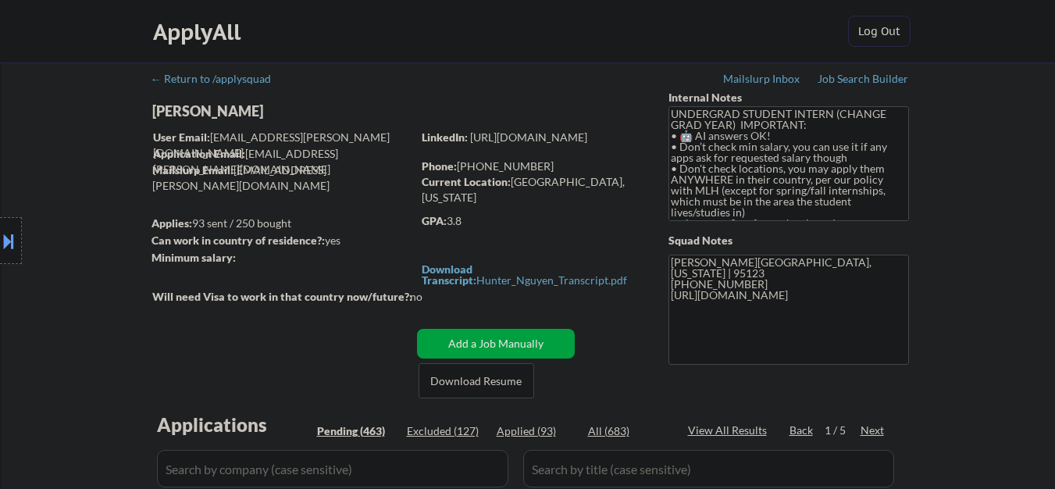
select select ""pending""
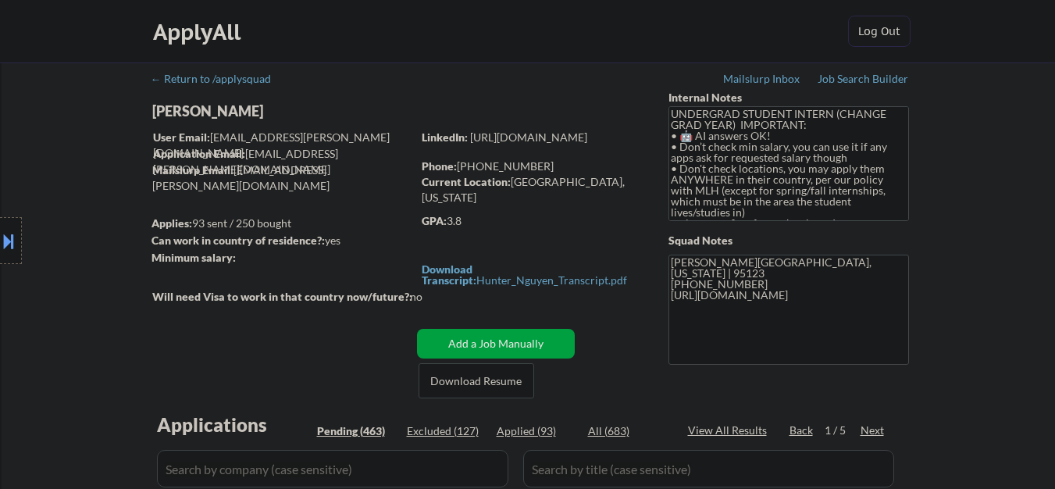
select select ""pending""
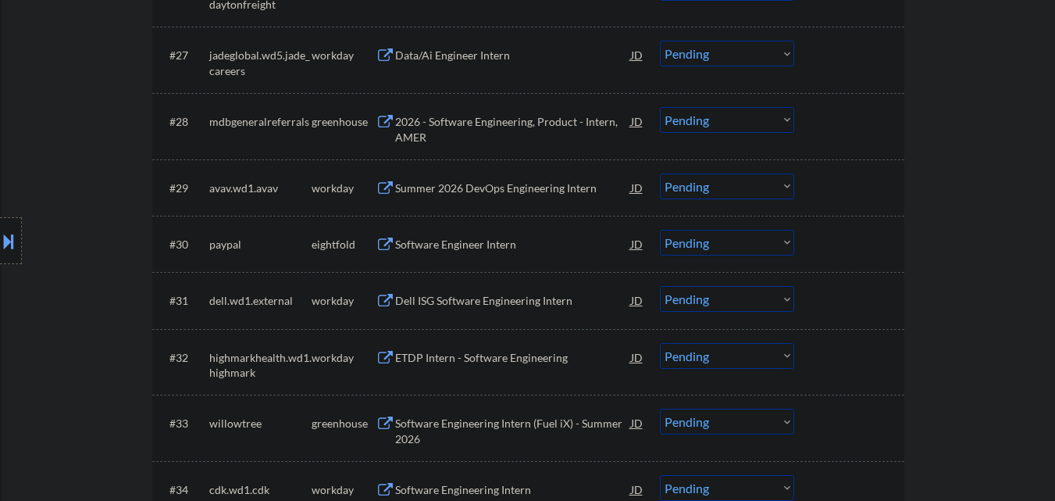
scroll to position [2266, 0]
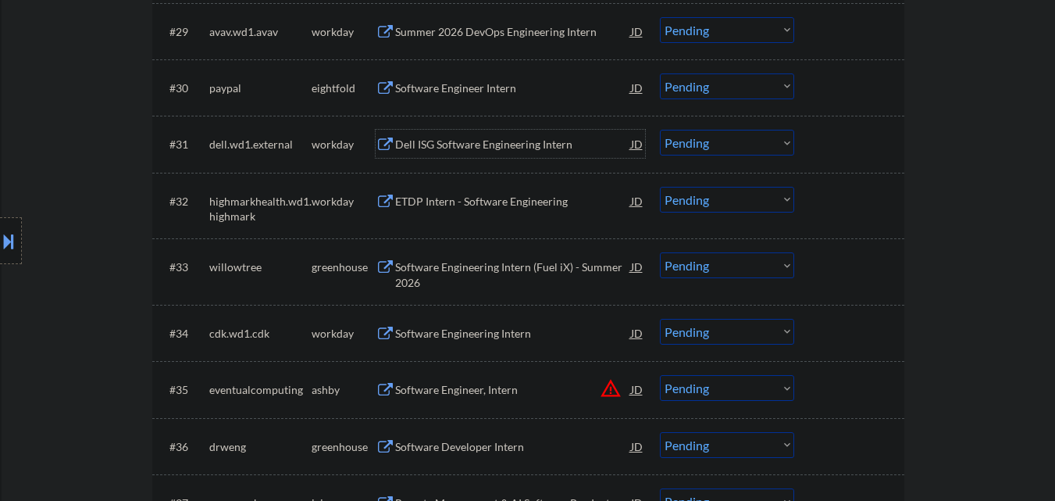
click at [455, 141] on div "Dell ISG Software Engineering Intern" at bounding box center [513, 145] width 236 height 16
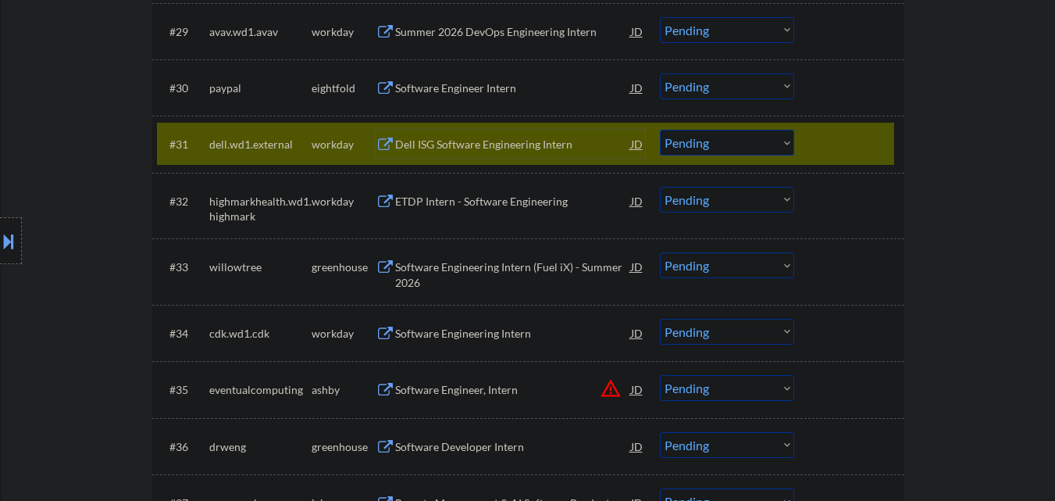
click at [760, 148] on select "Choose an option... Pending Applied Excluded (Questions) Excluded (Expired) Exc…" at bounding box center [727, 143] width 134 height 26
click at [660, 130] on select "Choose an option... Pending Applied Excluded (Questions) Excluded (Expired) Exc…" at bounding box center [727, 143] width 134 height 26
click at [455, 205] on div "ETDP Intern - Software Engineering" at bounding box center [513, 202] width 236 height 16
select select ""pending""
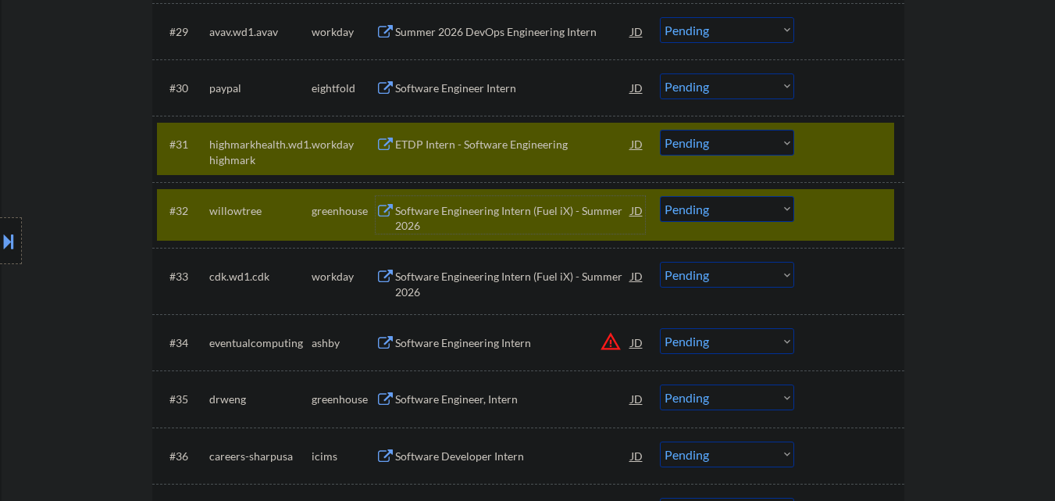
click at [820, 145] on div at bounding box center [851, 144] width 69 height 28
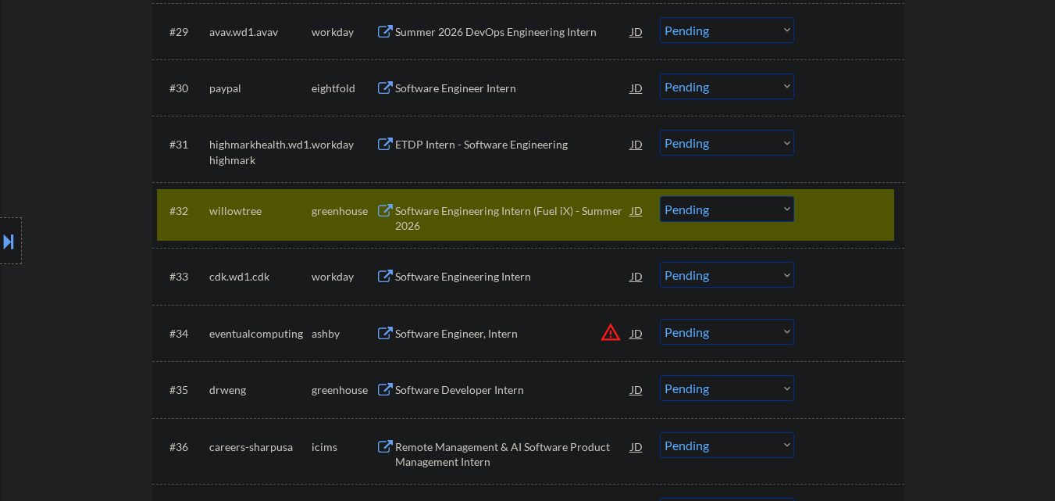
click at [828, 205] on div at bounding box center [851, 210] width 69 height 28
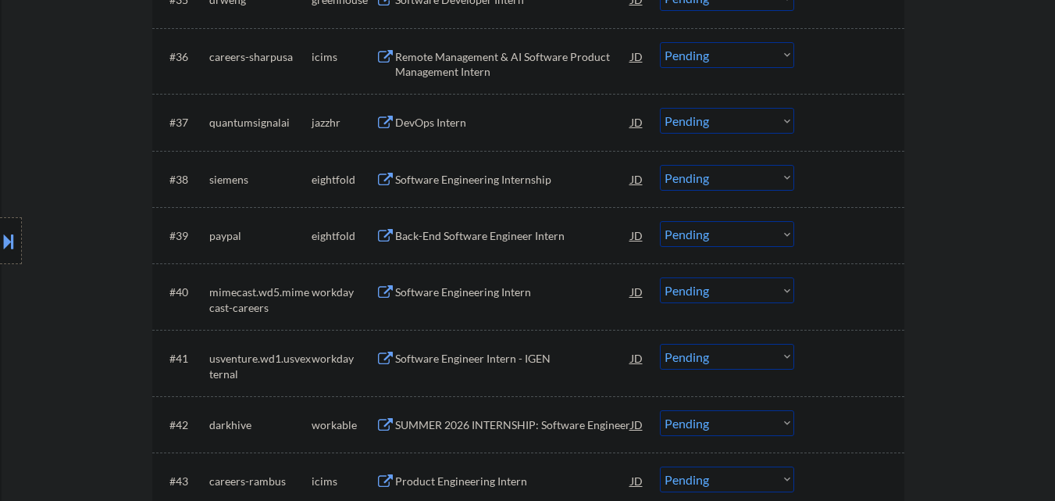
scroll to position [2656, 0]
click at [425, 125] on div "DevOps Intern" at bounding box center [513, 122] width 236 height 16
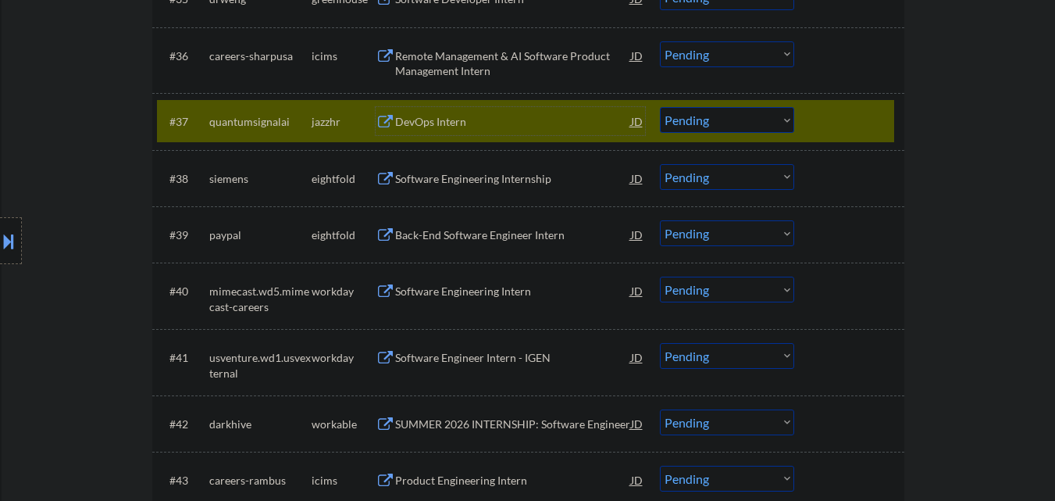
click at [835, 135] on div at bounding box center [851, 121] width 69 height 28
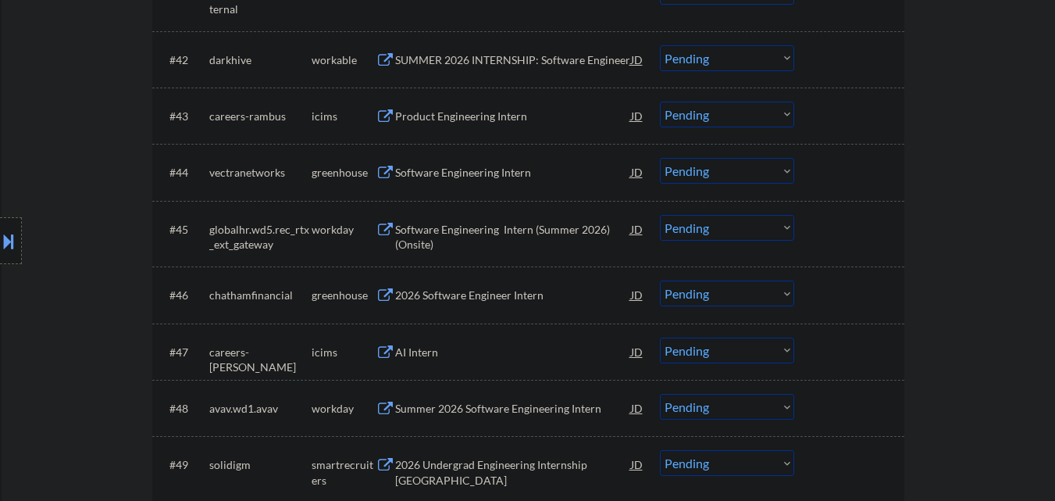
scroll to position [3047, 0]
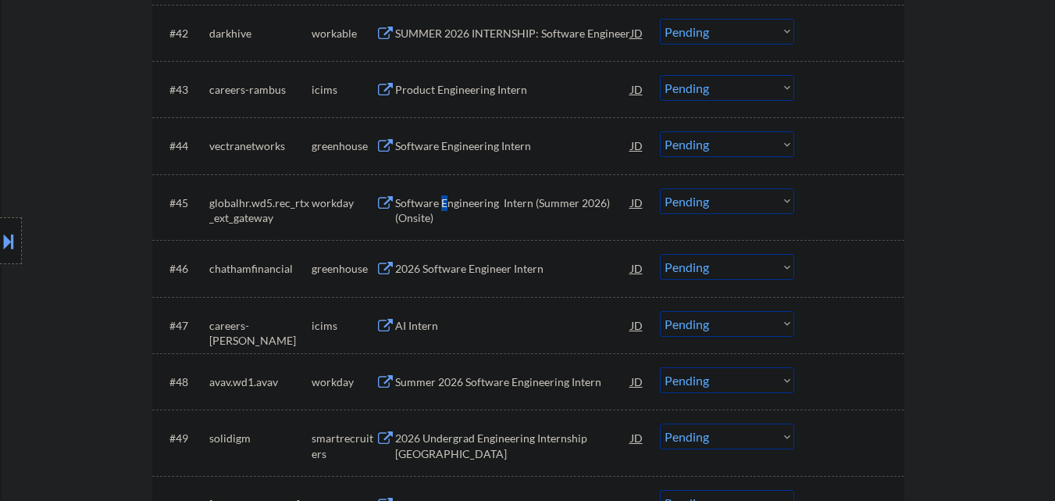
click at [444, 195] on div "Software Engineering Intern (Summer 2026) (Onsite)" at bounding box center [513, 210] width 236 height 30
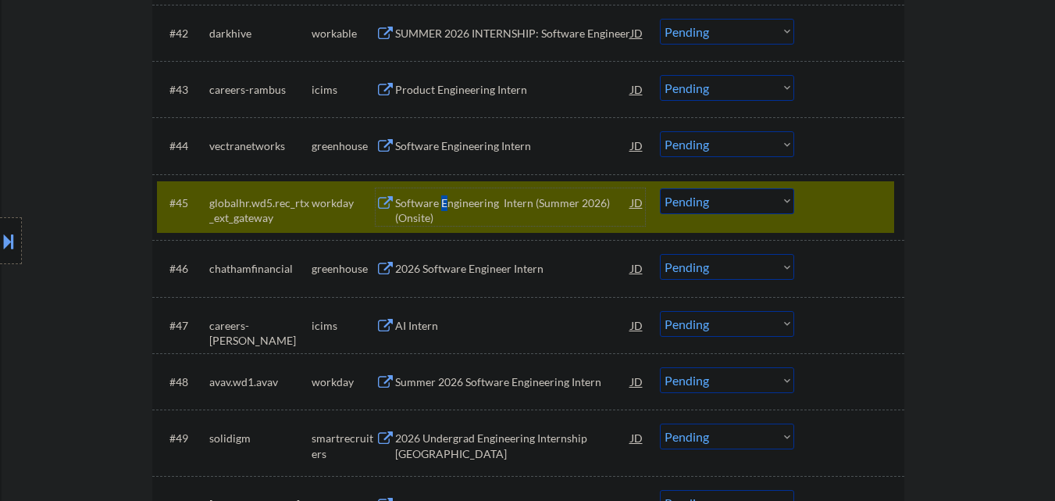
click at [739, 208] on select "Choose an option... Pending Applied Excluded (Questions) Excluded (Expired) Exc…" at bounding box center [727, 201] width 134 height 26
click at [660, 188] on select "Choose an option... Pending Applied Excluded (Questions) Excluded (Expired) Exc…" at bounding box center [727, 201] width 134 height 26
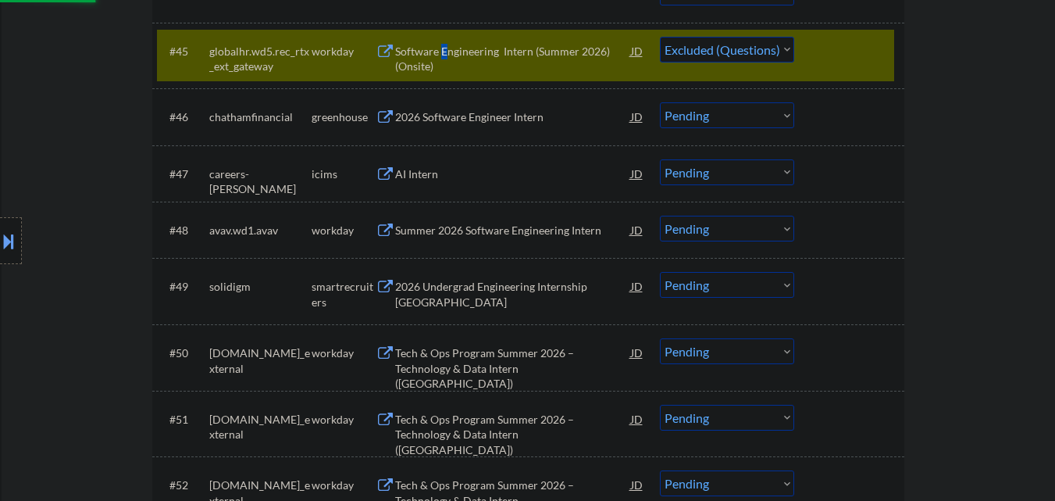
scroll to position [3203, 0]
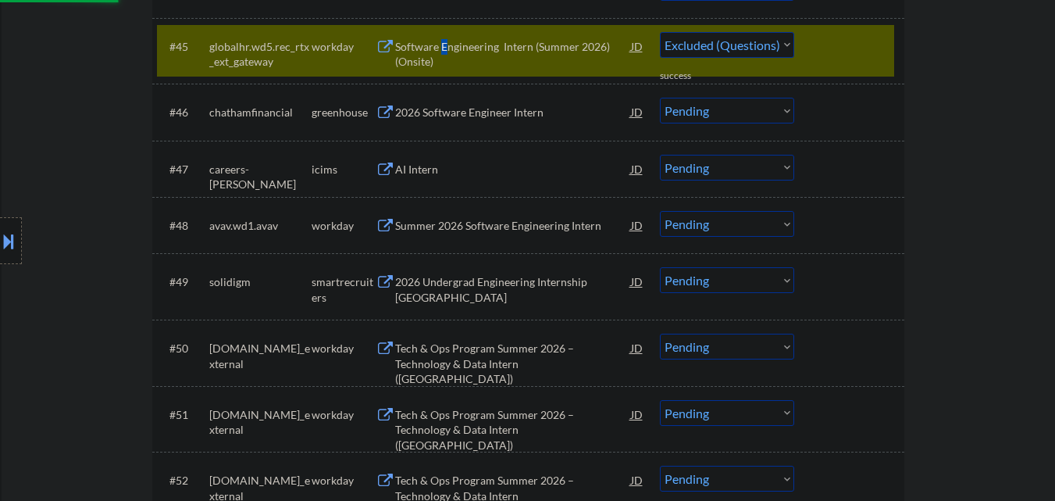
select select ""pending""
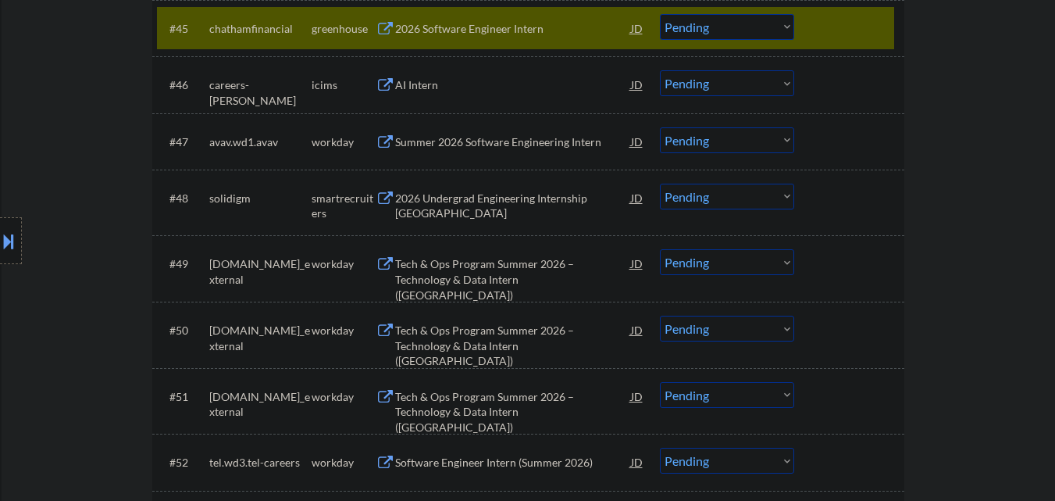
scroll to position [3281, 0]
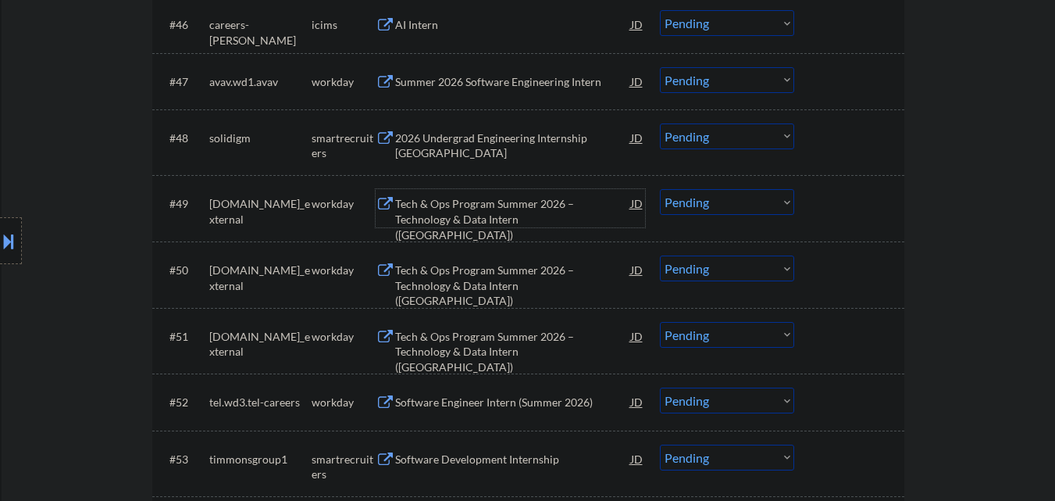
click at [463, 215] on div "Tech & Ops Program Summer 2026 – Technology & Data Intern ([GEOGRAPHIC_DATA])" at bounding box center [513, 219] width 236 height 46
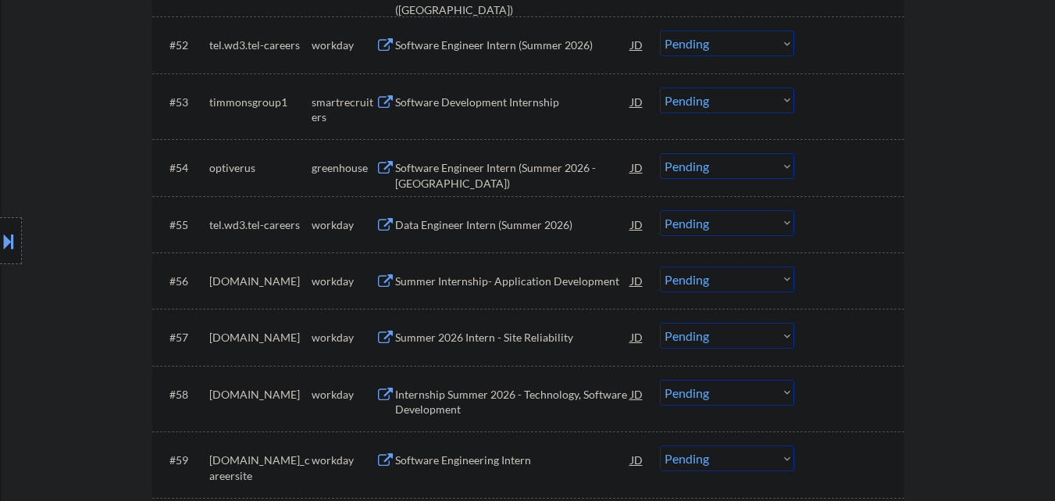
scroll to position [3750, 0]
